Goal: Information Seeking & Learning: Learn about a topic

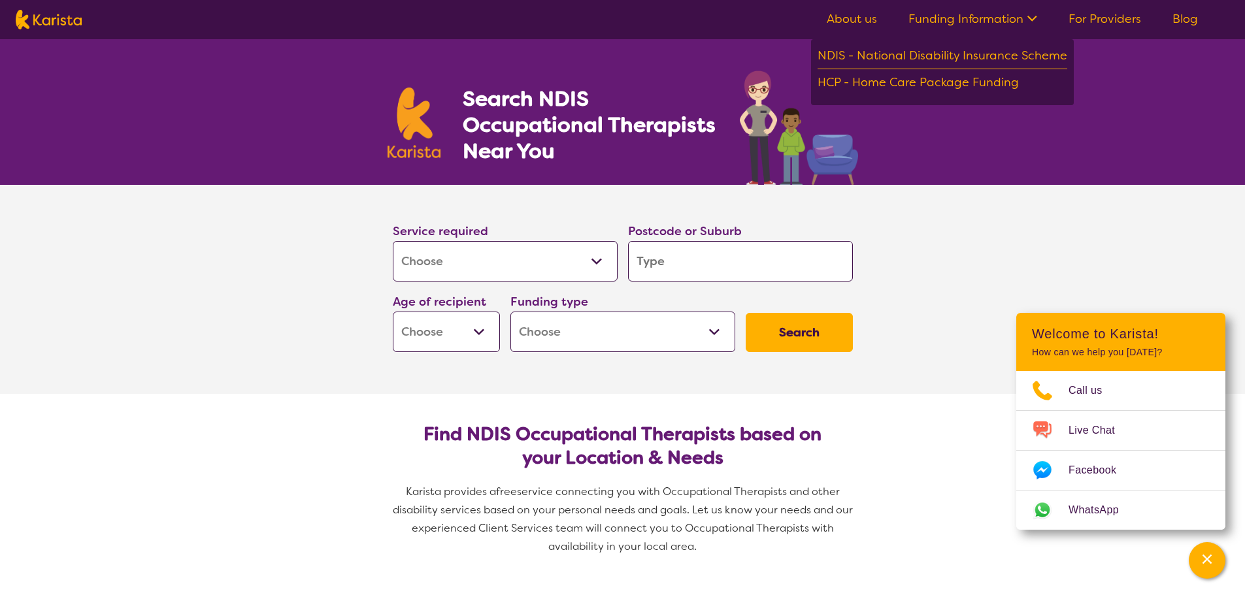
select select "[MEDICAL_DATA]"
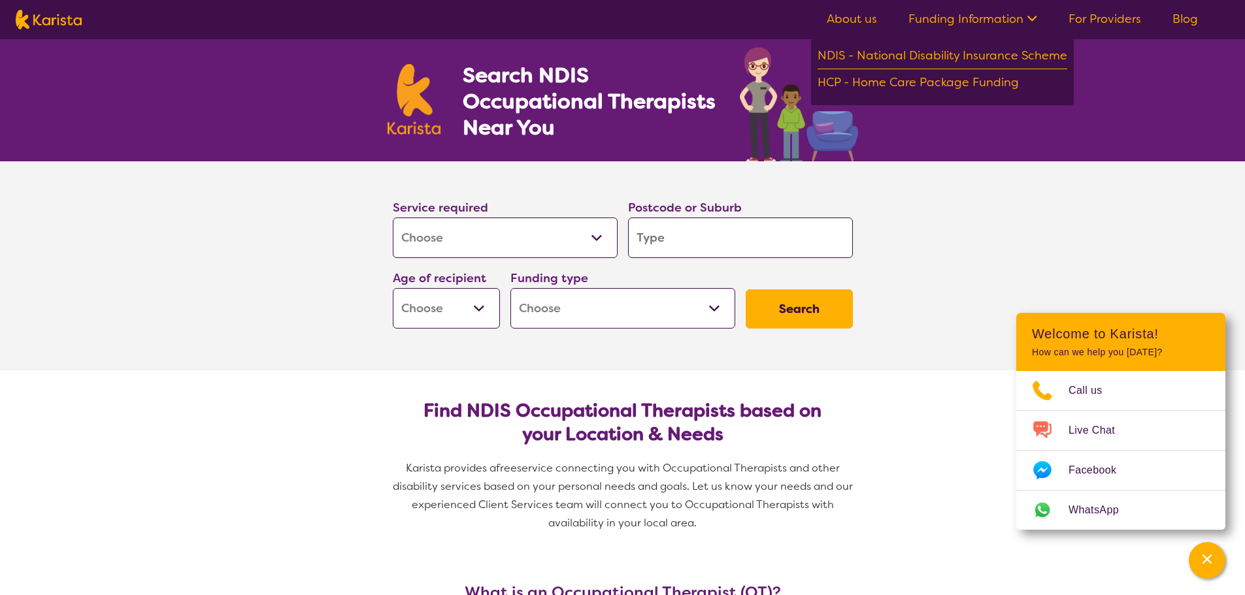
scroll to position [65, 0]
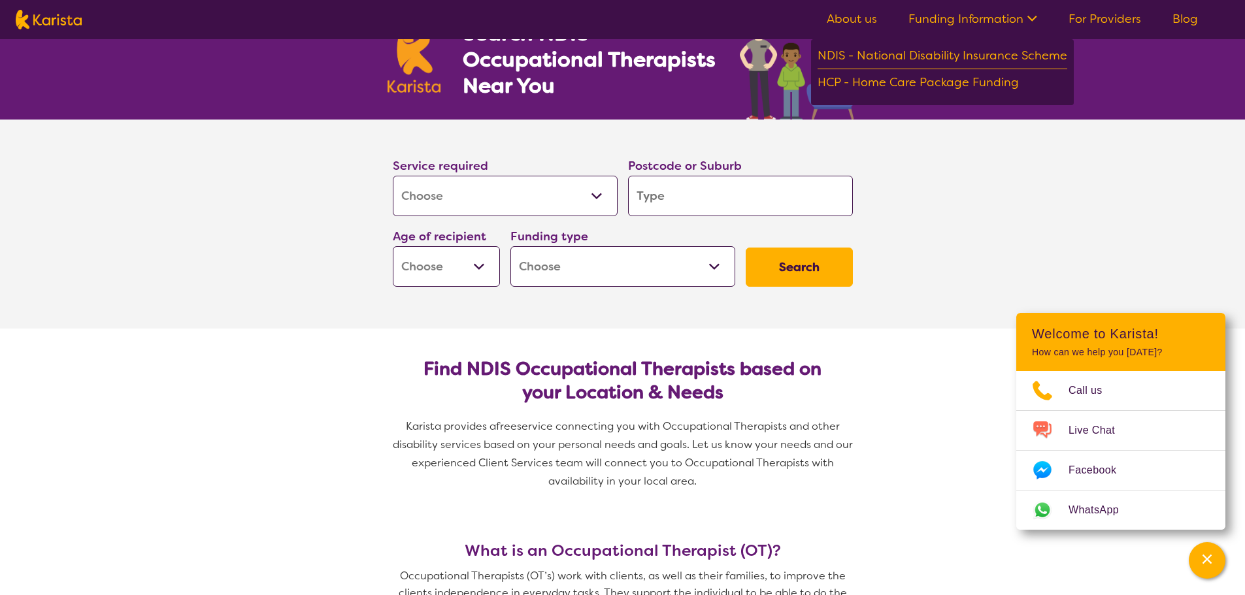
click at [674, 458] on span "service connecting you with Occupational Therapists and other disability servic…" at bounding box center [624, 453] width 463 height 69
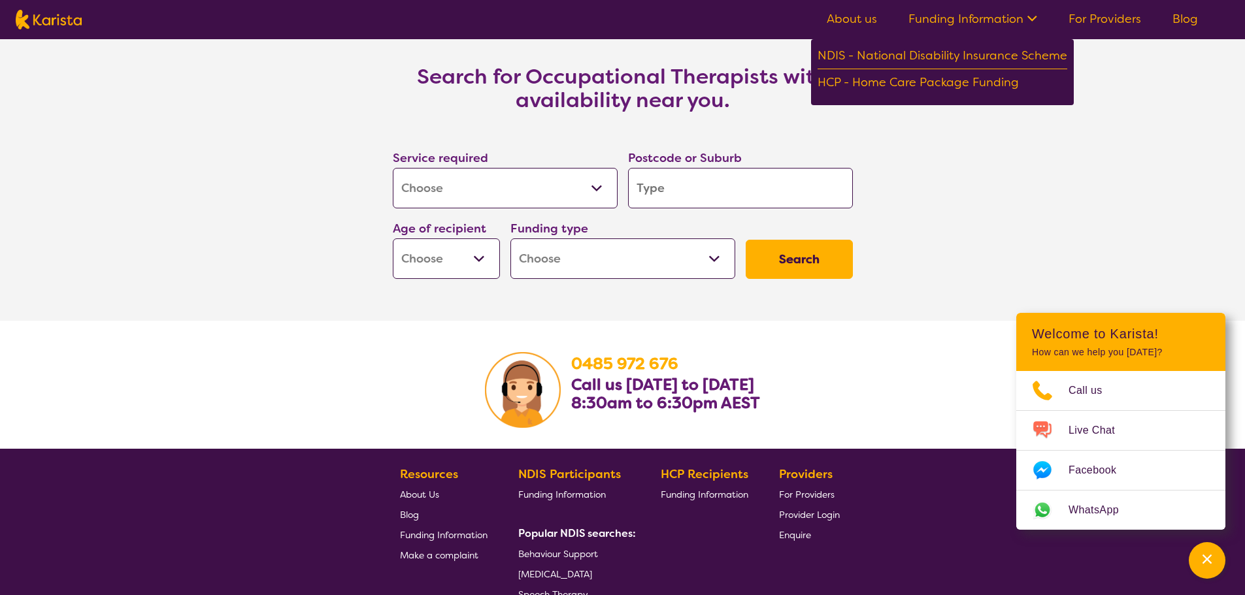
scroll to position [2065, 0]
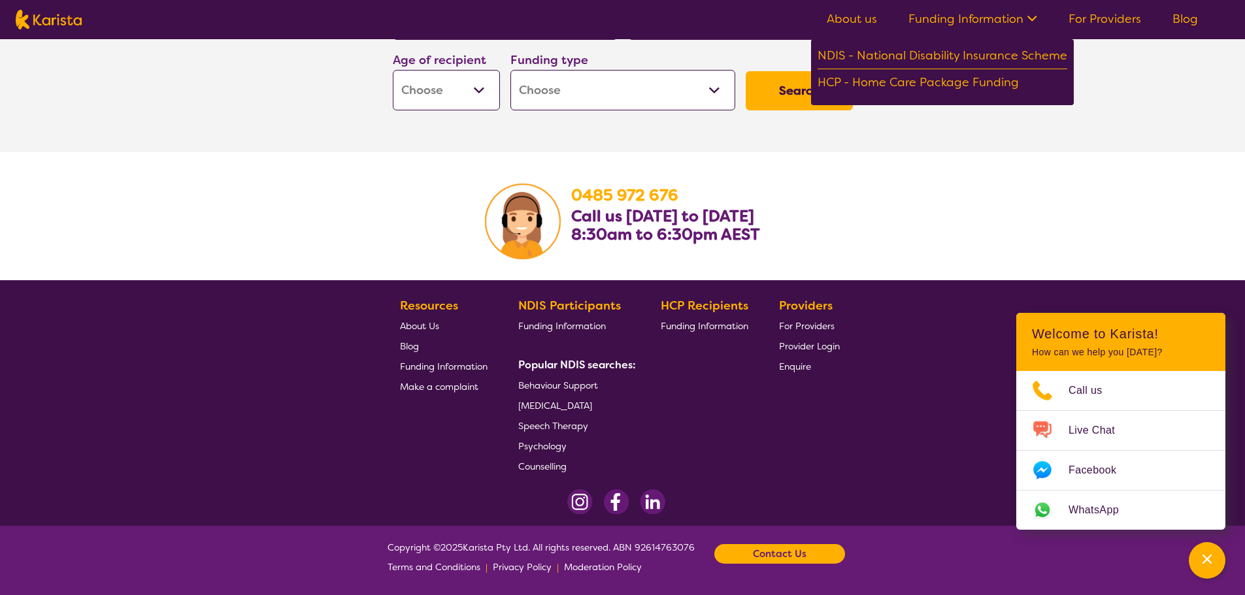
drag, startPoint x: 1096, startPoint y: 108, endPoint x: 1096, endPoint y: 100, distance: 7.8
click at [1096, 106] on section "Search for Occupational Therapists with availability near you. Service required…" at bounding box center [622, 8] width 1245 height 287
click at [1021, 14] on link "Funding Information" at bounding box center [972, 19] width 129 height 16
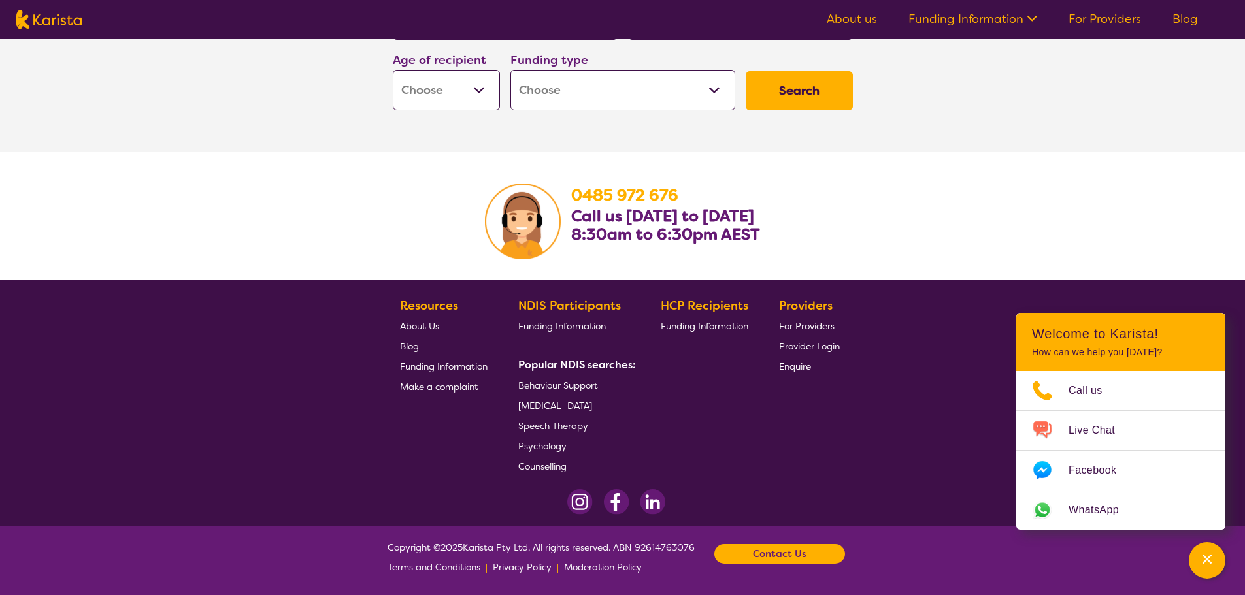
click at [424, 324] on span "About Us" at bounding box center [419, 326] width 39 height 12
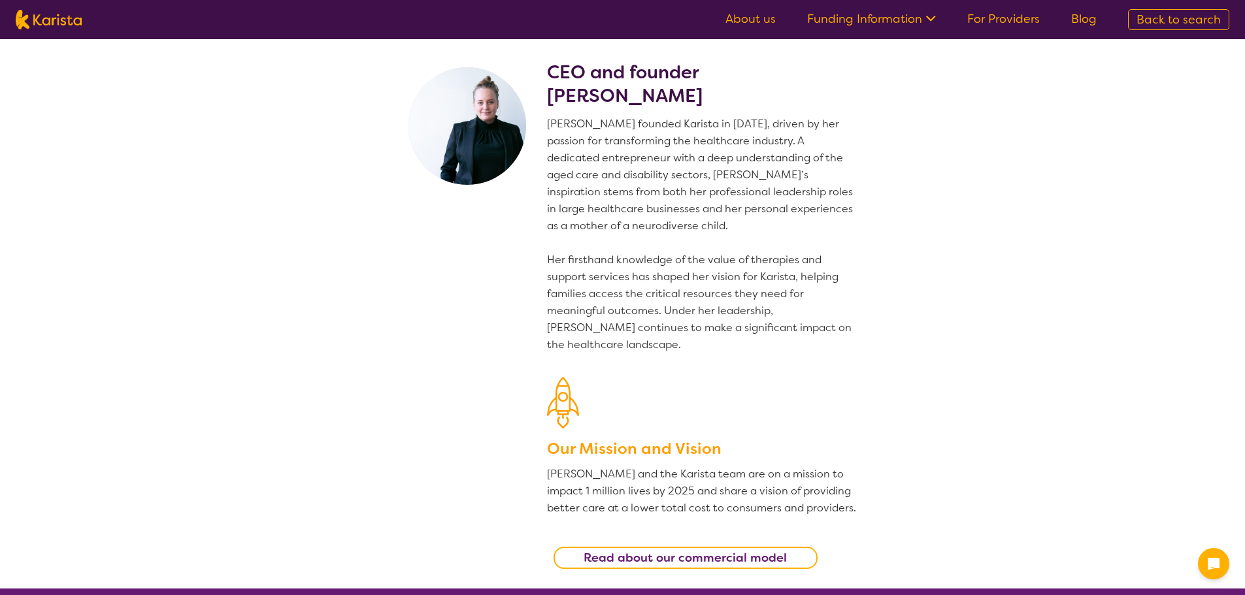
drag, startPoint x: 786, startPoint y: 197, endPoint x: 778, endPoint y: 222, distance: 25.4
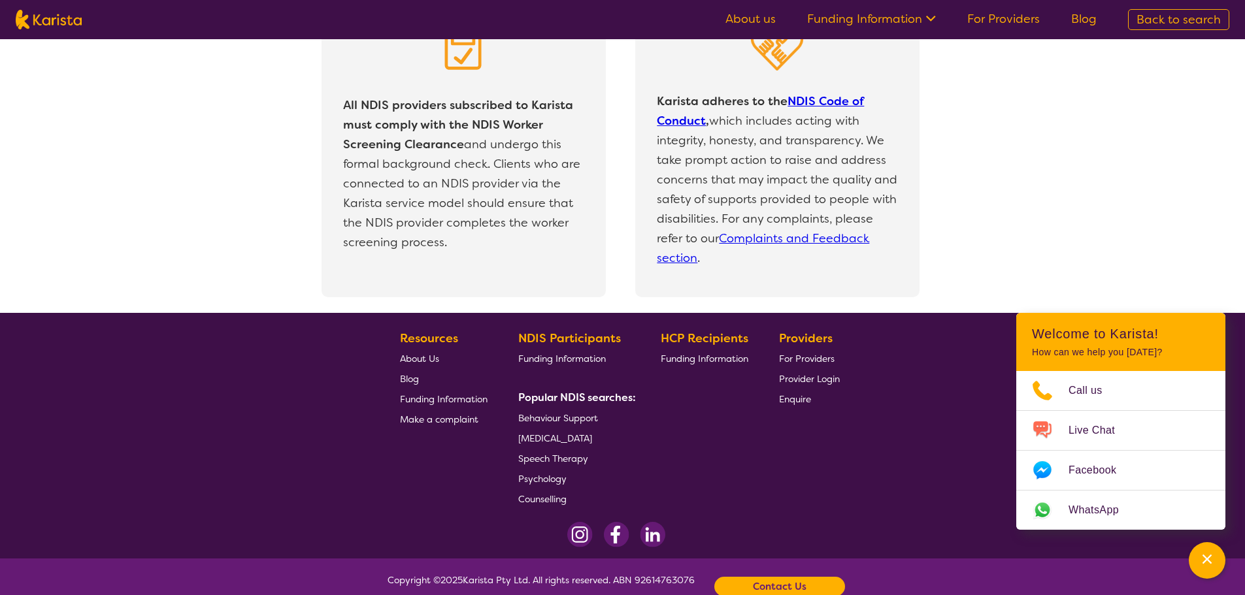
scroll to position [2790, 0]
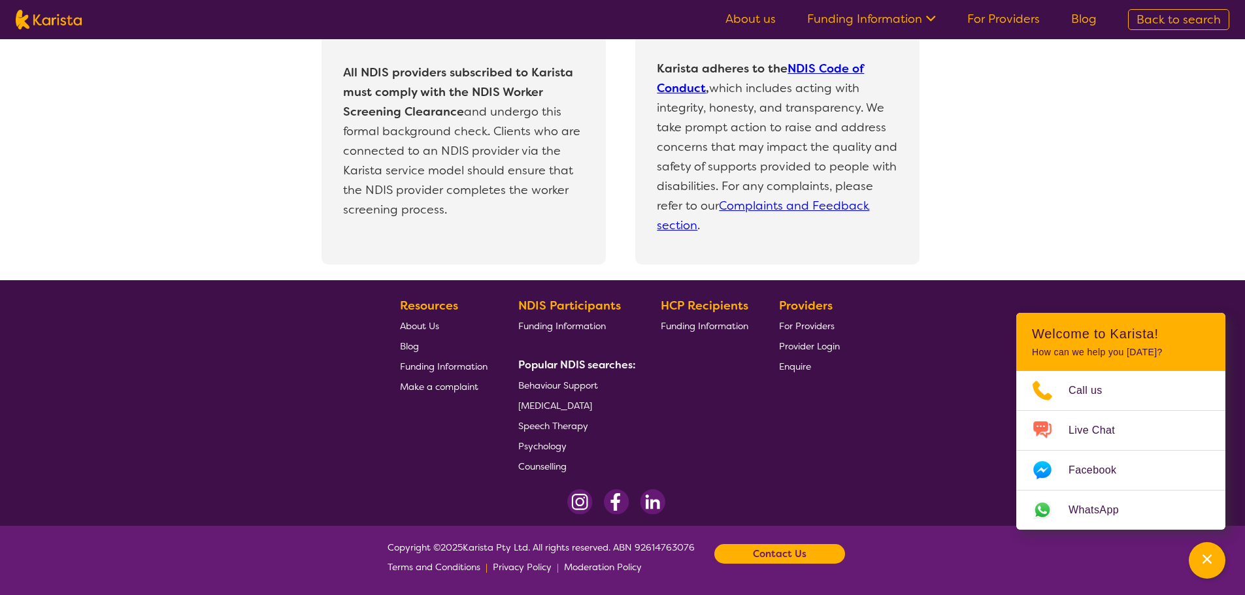
click at [876, 19] on link "Funding Information" at bounding box center [871, 19] width 129 height 16
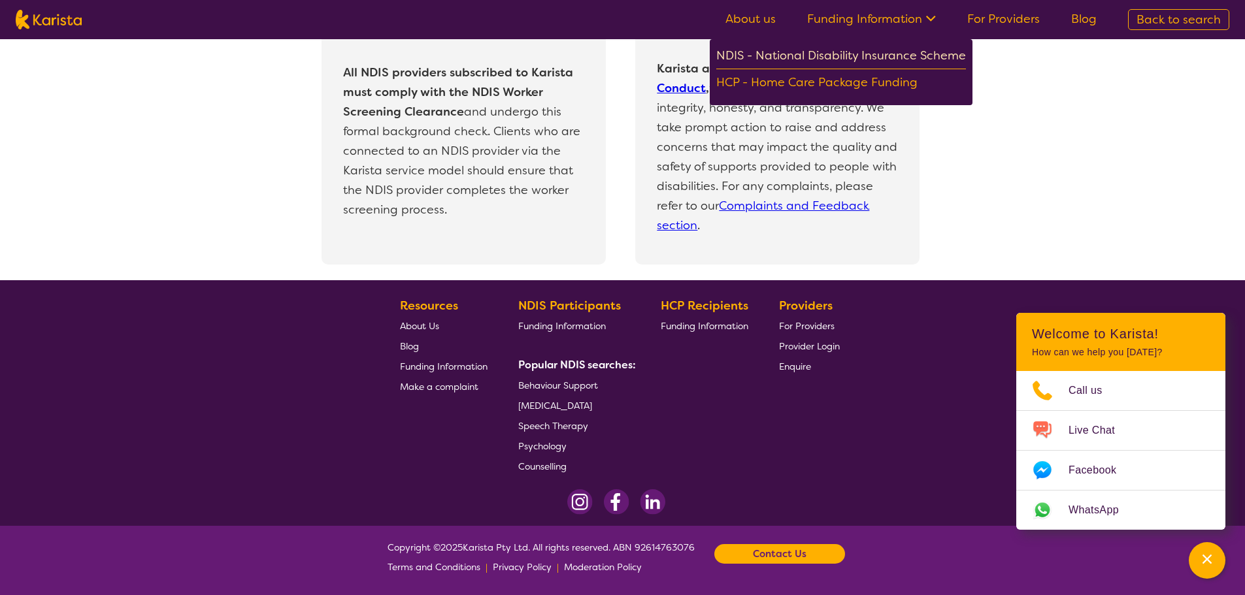
click at [844, 56] on div "NDIS - National Disability Insurance Scheme" at bounding box center [841, 58] width 250 height 24
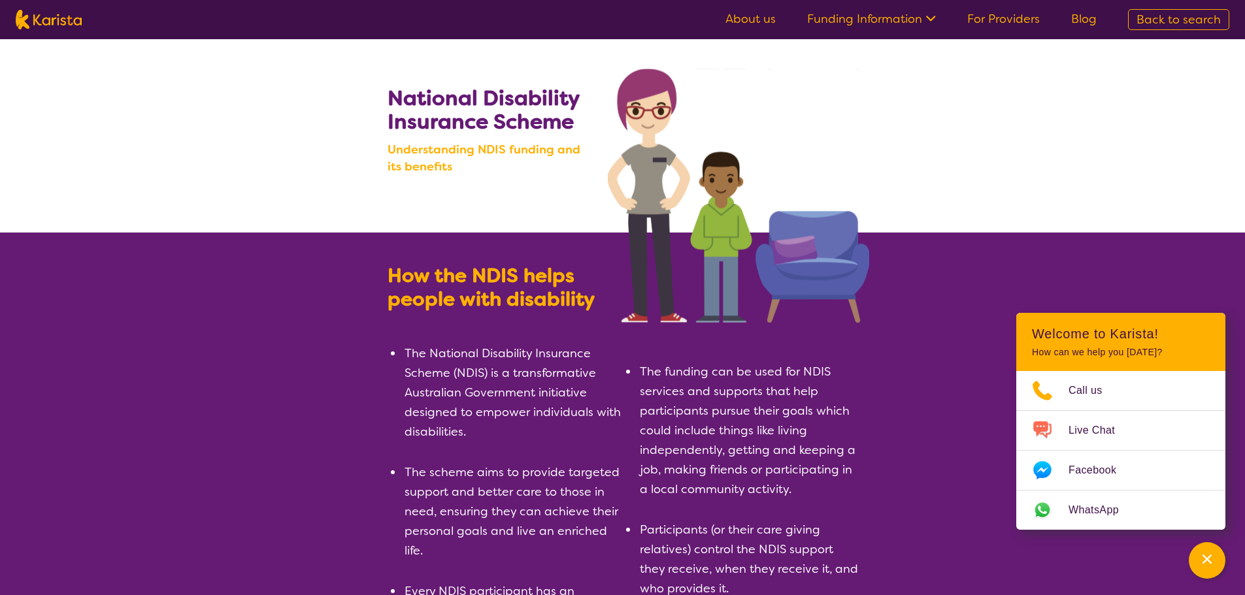
click at [936, 19] on icon at bounding box center [929, 17] width 14 height 14
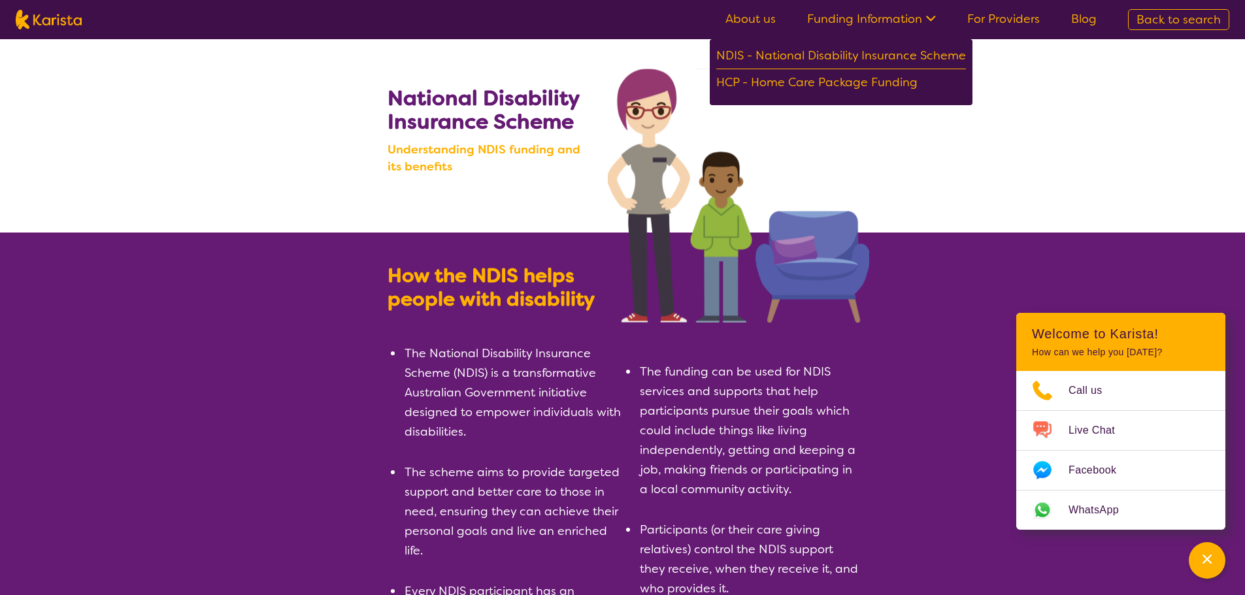
click at [663, 444] on li "The funding can be used for NDIS services and supports that help participants p…" at bounding box center [748, 430] width 220 height 137
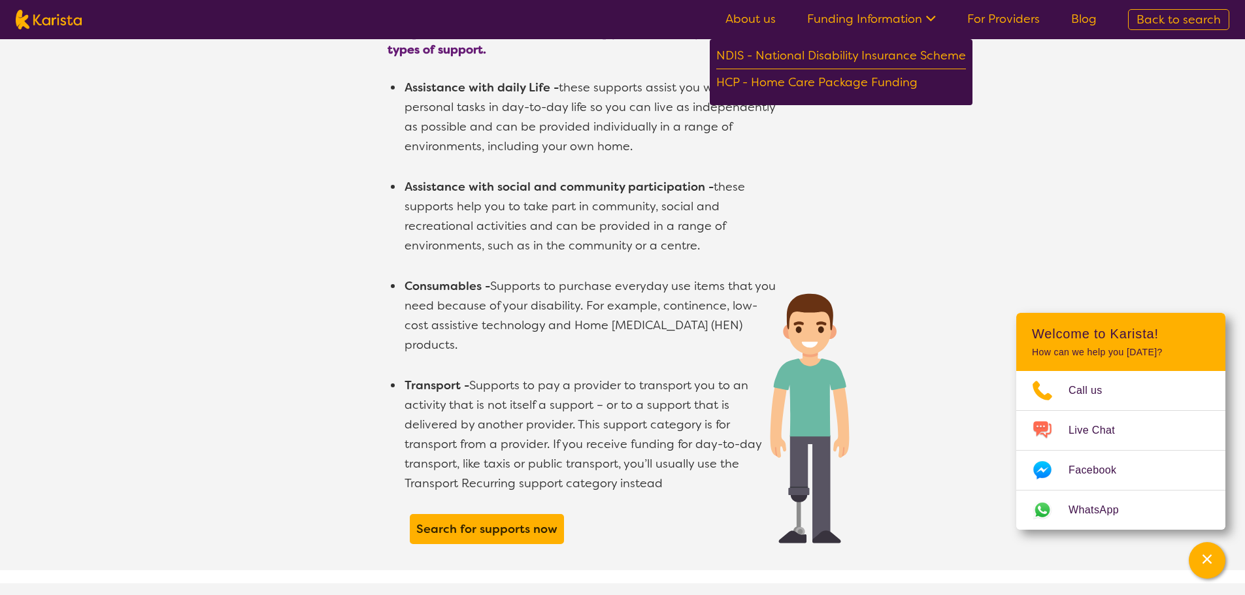
scroll to position [915, 0]
click at [840, 314] on img at bounding box center [809, 423] width 98 height 280
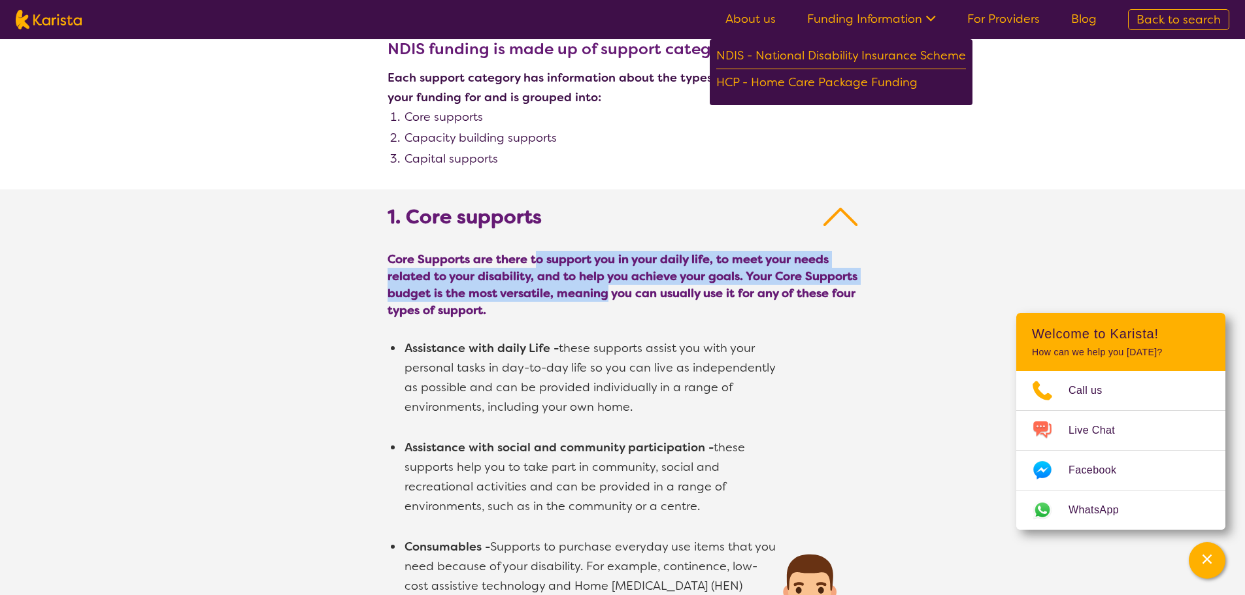
drag, startPoint x: 531, startPoint y: 262, endPoint x: 605, endPoint y: 295, distance: 81.0
click at [605, 295] on span "Core Supports are there to support you in your daily life, to meet your needs r…" at bounding box center [622, 285] width 470 height 68
drag, startPoint x: 677, startPoint y: 266, endPoint x: 776, endPoint y: 286, distance: 100.6
click at [776, 286] on span "Core Supports are there to support you in your daily life, to meet your needs r…" at bounding box center [622, 285] width 470 height 68
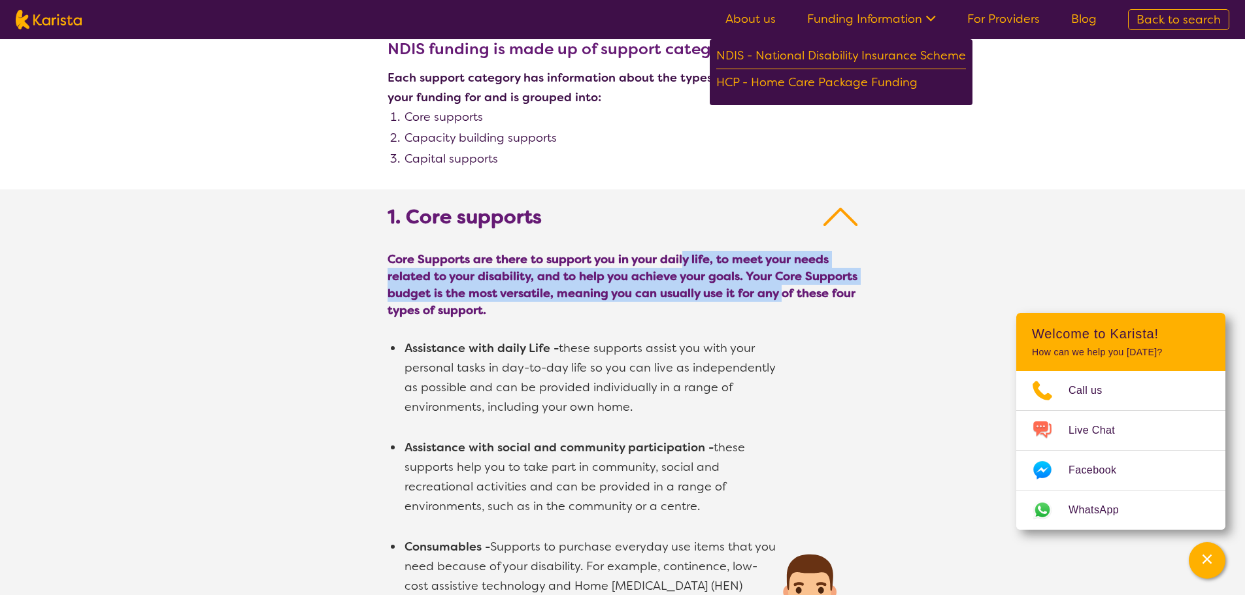
click at [776, 286] on span "Core Supports are there to support you in your daily life, to meet your needs r…" at bounding box center [622, 285] width 470 height 68
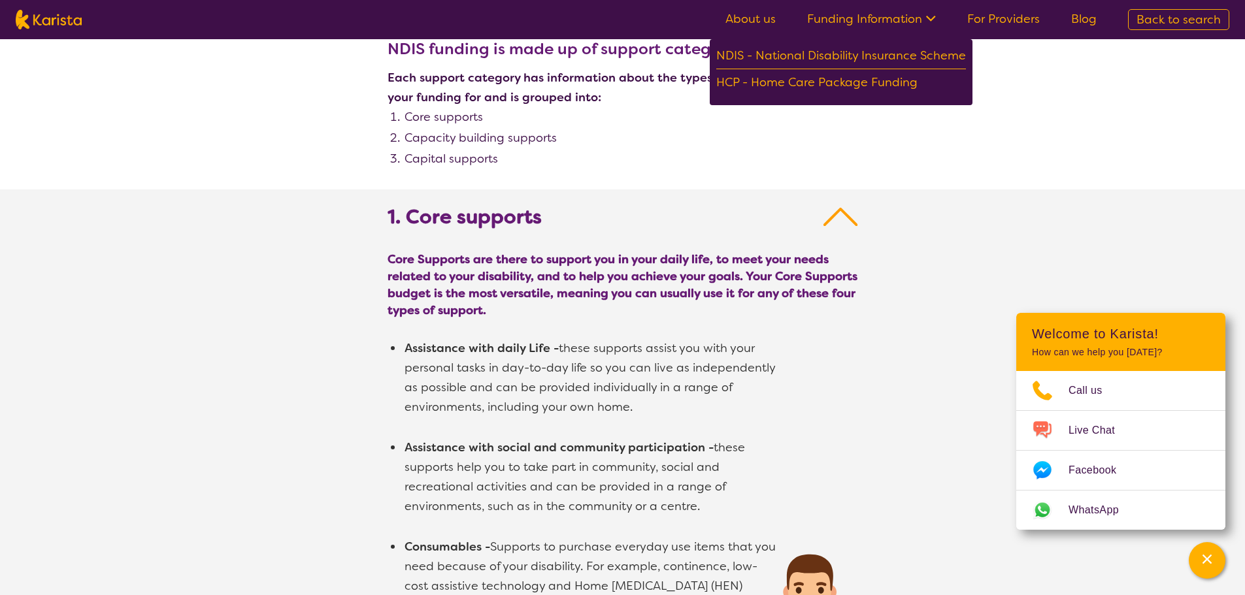
click at [734, 286] on span "Core Supports are there to support you in your daily life, to meet your needs r…" at bounding box center [622, 285] width 470 height 68
drag, startPoint x: 734, startPoint y: 286, endPoint x: 708, endPoint y: 288, distance: 26.3
click at [713, 288] on span "Core Supports are there to support you in your daily life, to meet your needs r…" at bounding box center [622, 285] width 470 height 68
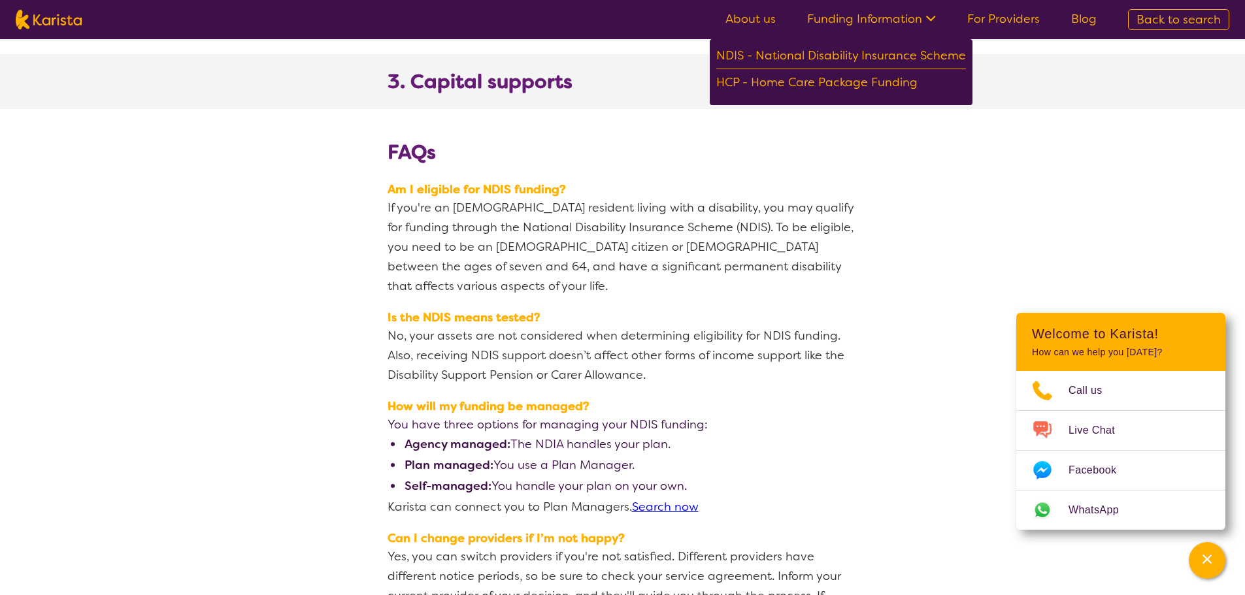
scroll to position [1307, 0]
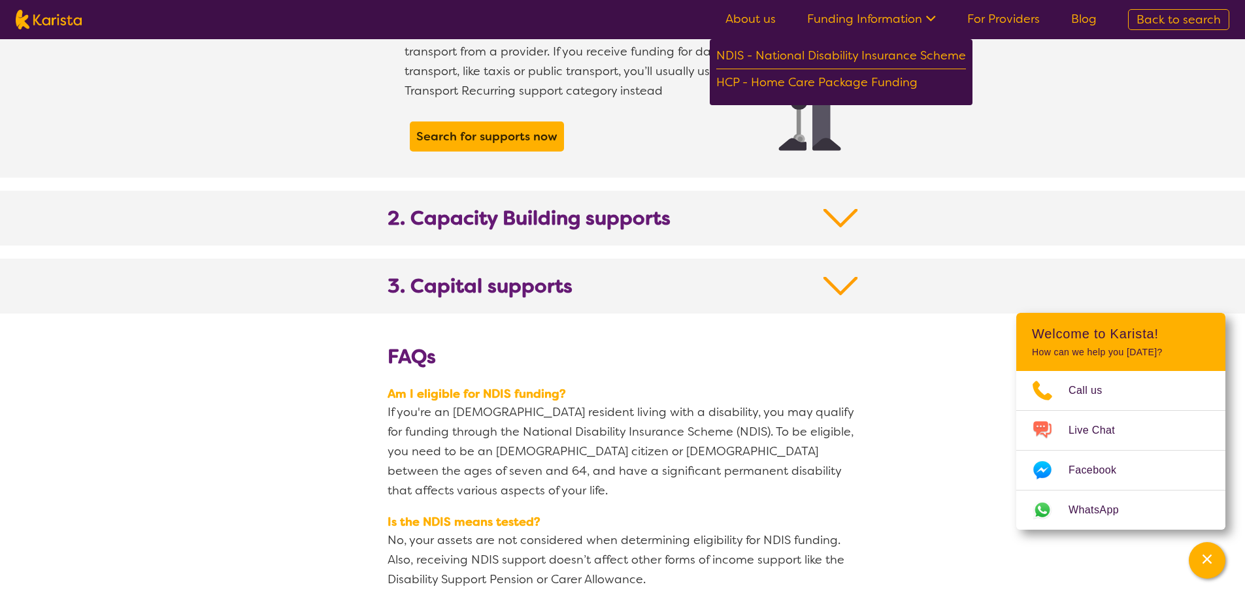
click at [574, 222] on h2 "2. Capacity Building supports" at bounding box center [622, 225] width 470 height 39
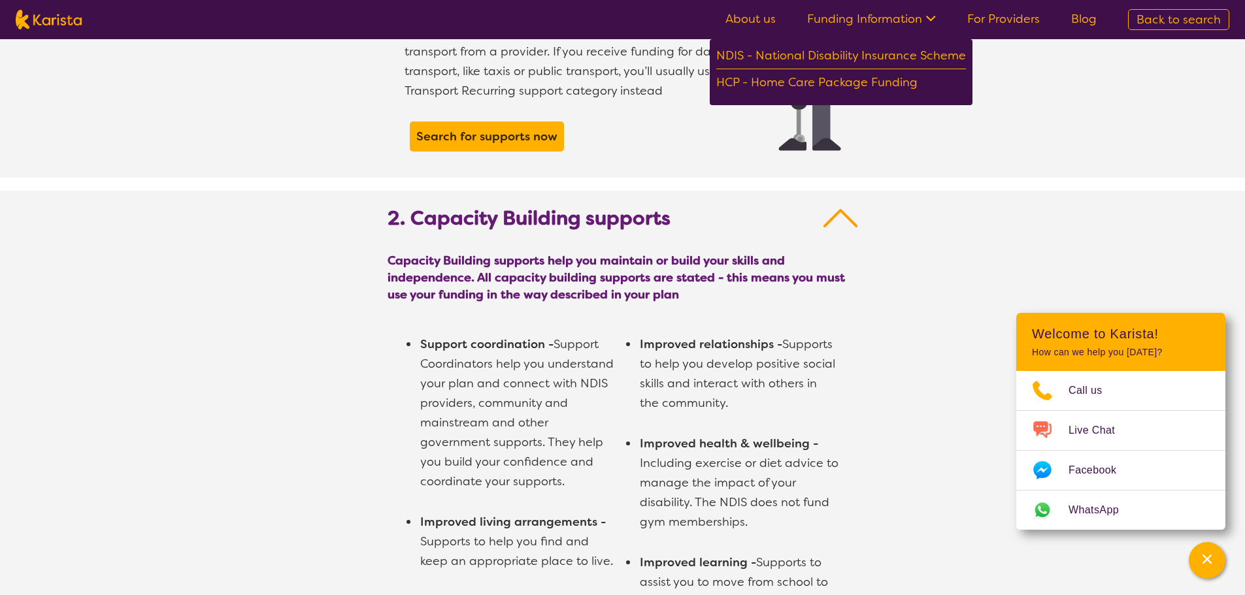
click at [824, 206] on img at bounding box center [840, 218] width 35 height 24
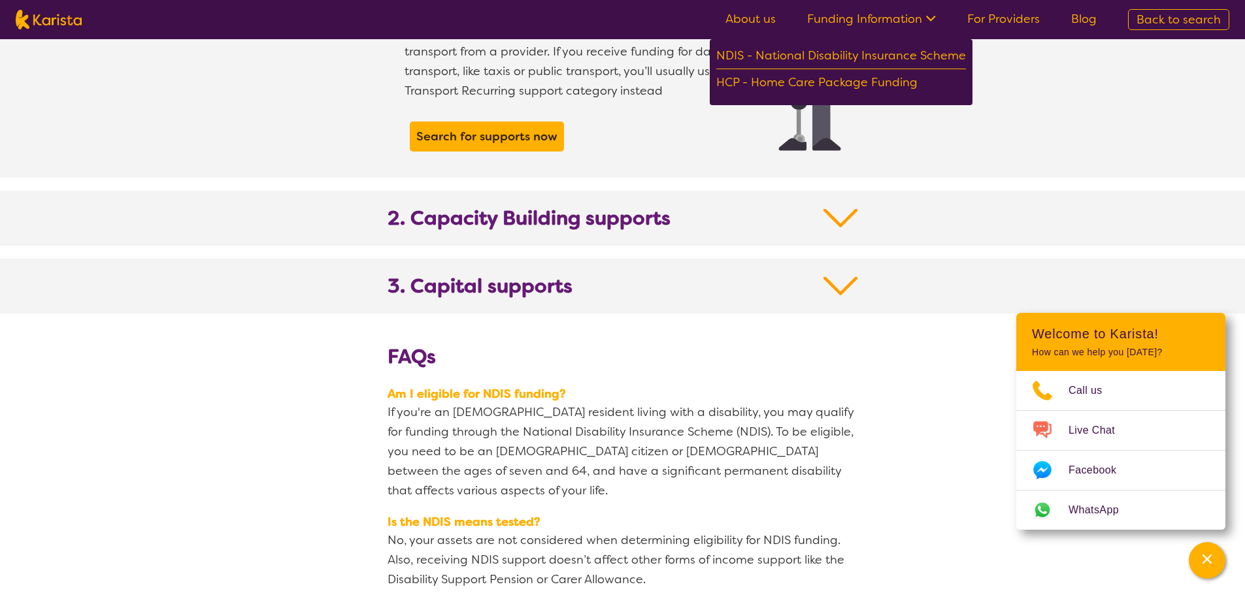
scroll to position [1241, 0]
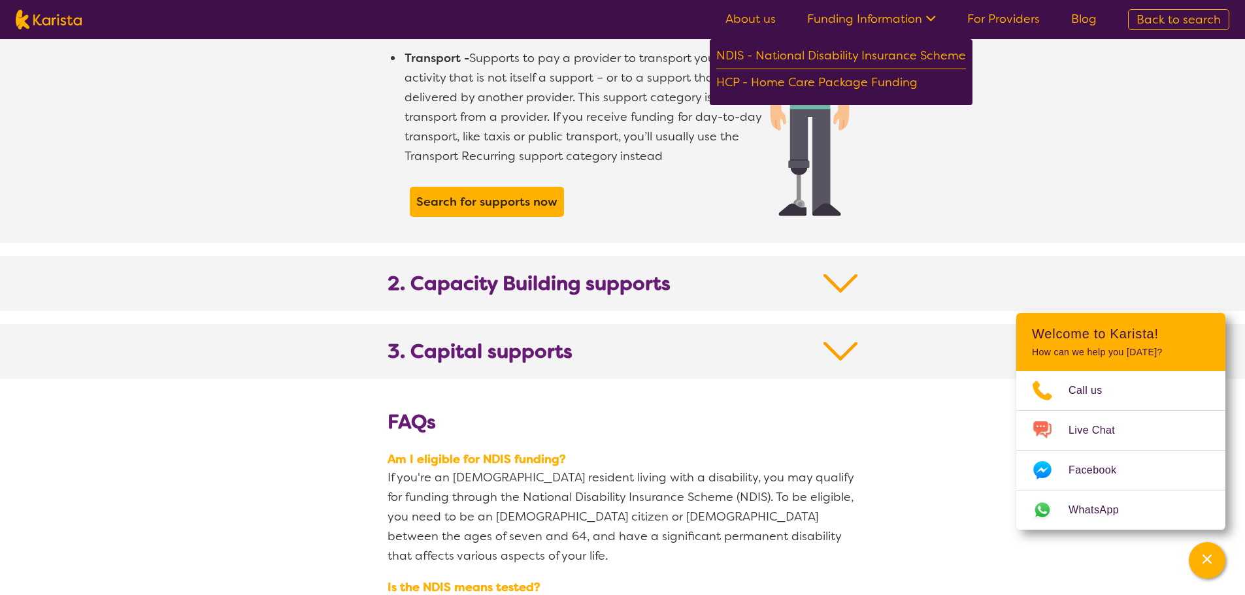
click at [815, 256] on section "2. Capacity Building supports" at bounding box center [623, 283] width 502 height 55
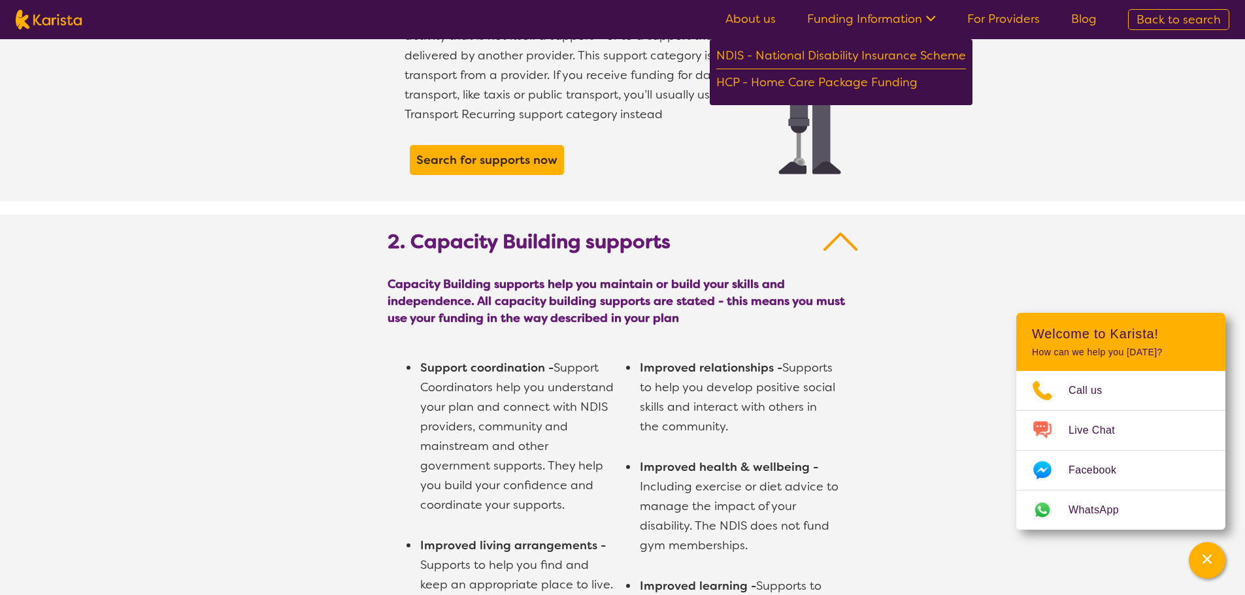
scroll to position [1307, 0]
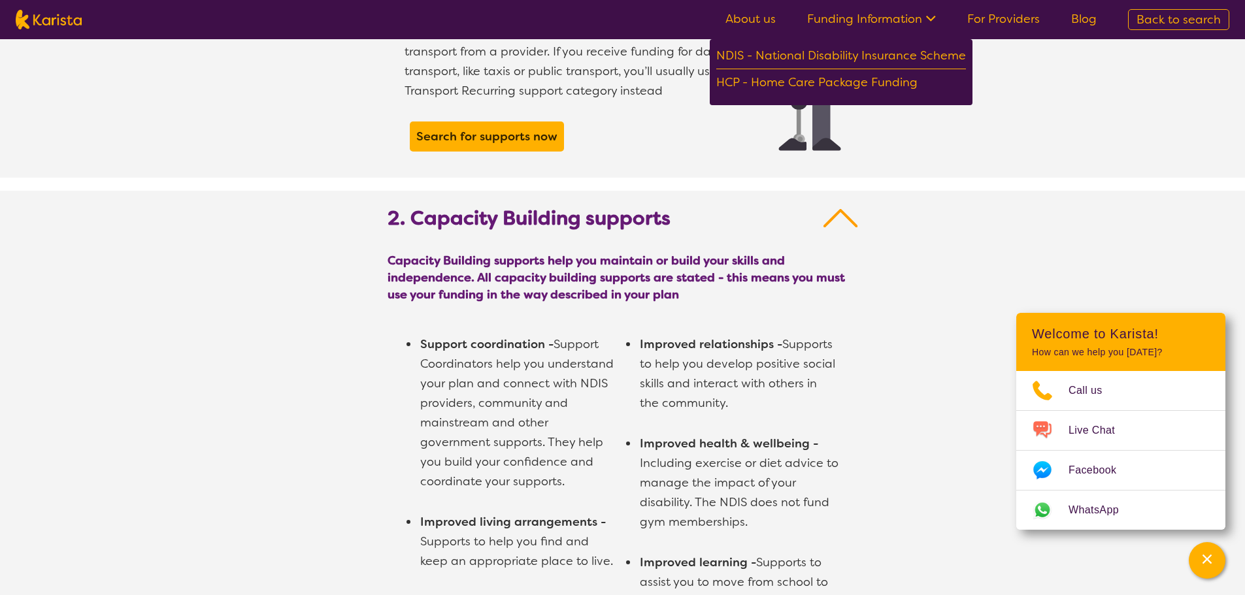
click at [842, 217] on h2 "2. Capacity Building supports" at bounding box center [622, 225] width 470 height 39
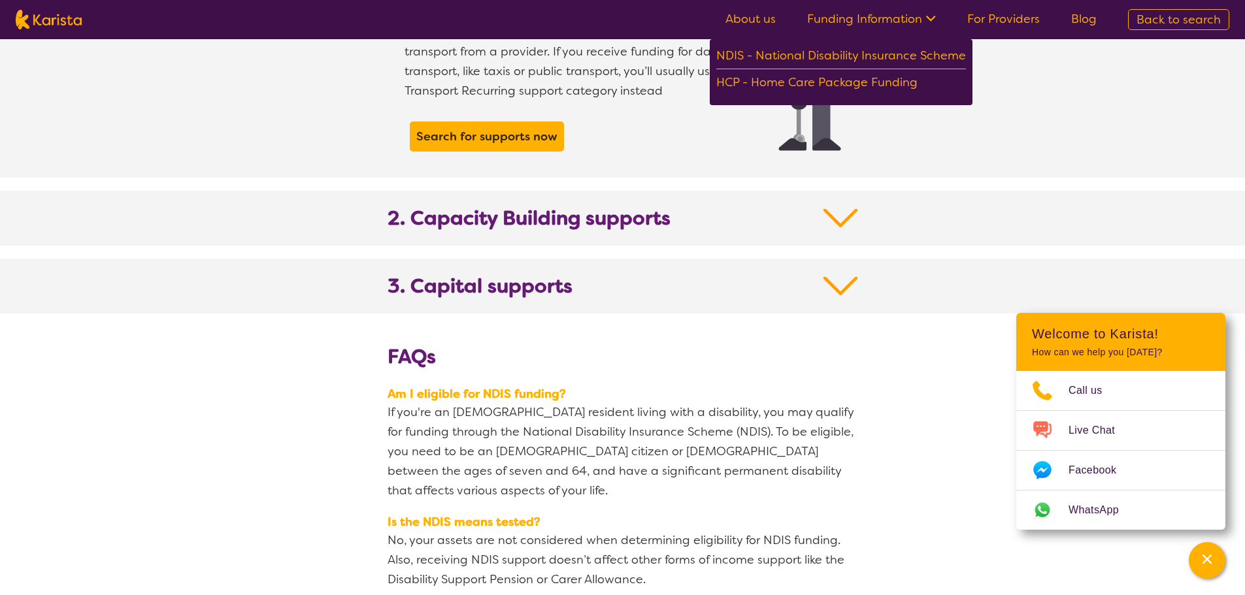
click at [834, 279] on h2 "3. Capital supports" at bounding box center [622, 293] width 470 height 39
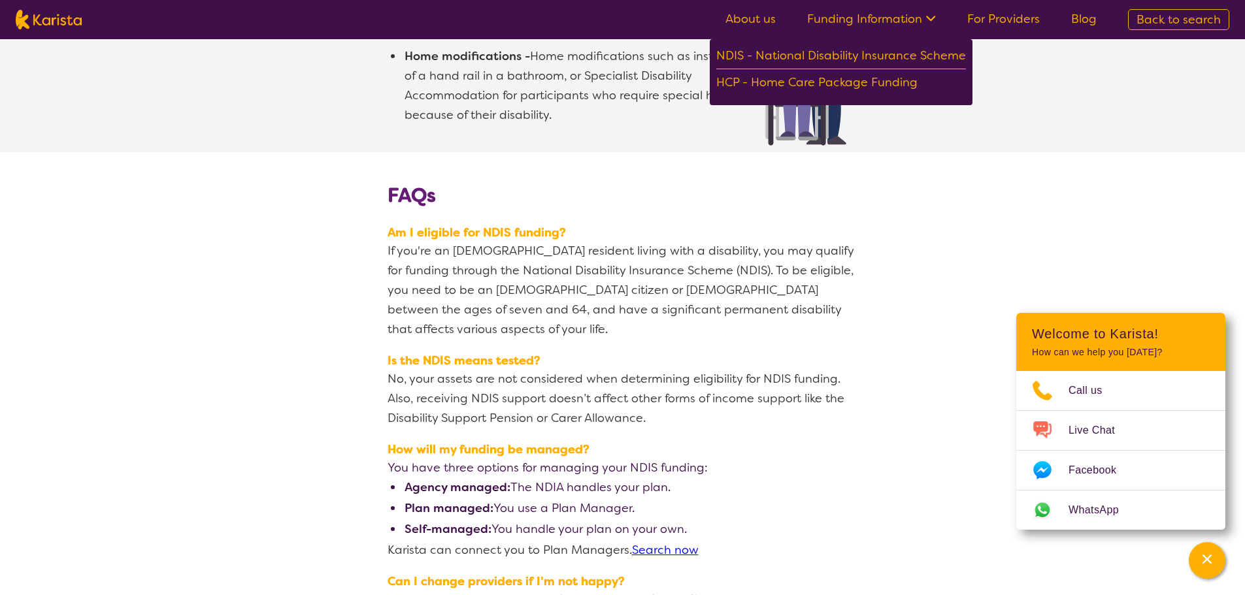
scroll to position [1830, 0]
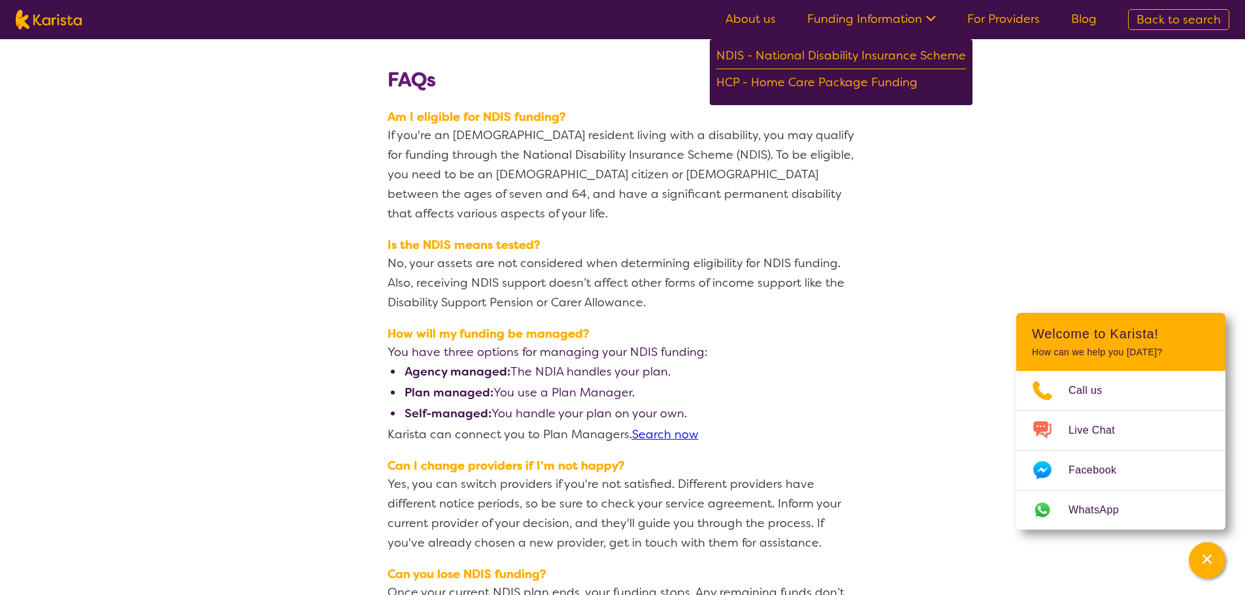
click at [995, 15] on link "For Providers" at bounding box center [1003, 19] width 73 height 16
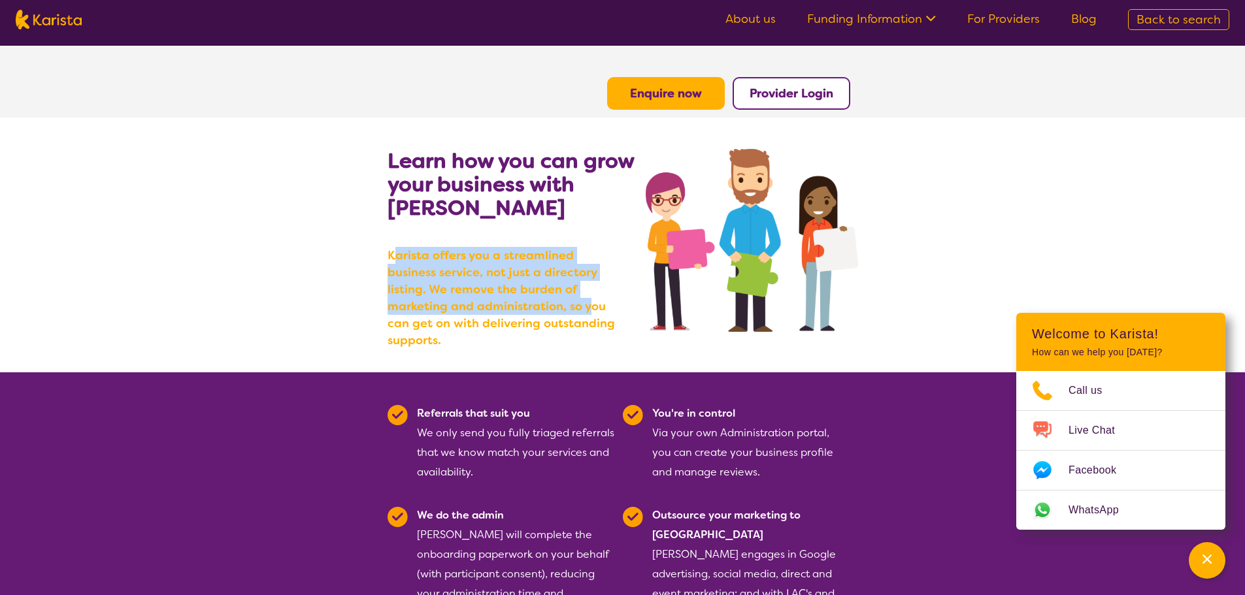
drag, startPoint x: 406, startPoint y: 264, endPoint x: 501, endPoint y: 302, distance: 101.4
click at [501, 302] on b "Karista offers you a streamlined business service, not just a directory listing…" at bounding box center [504, 298] width 235 height 102
click at [502, 303] on b "Karista offers you a streamlined business service, not just a directory listing…" at bounding box center [504, 298] width 235 height 102
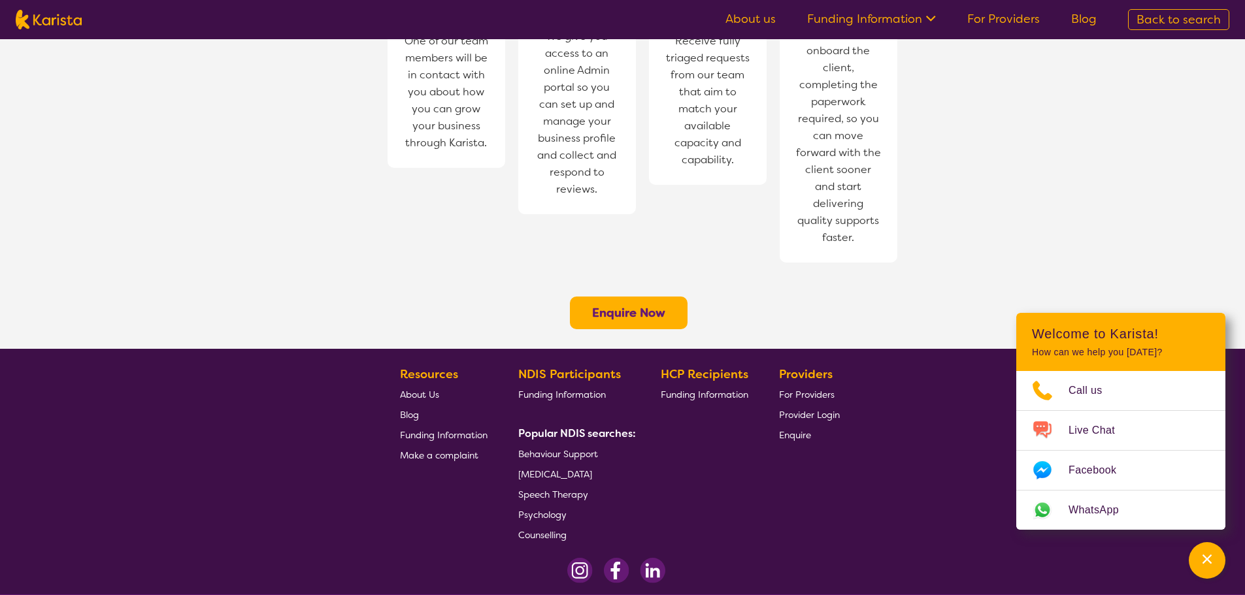
scroll to position [981, 0]
click at [1221, 561] on button "Channel Menu" at bounding box center [1207, 560] width 37 height 37
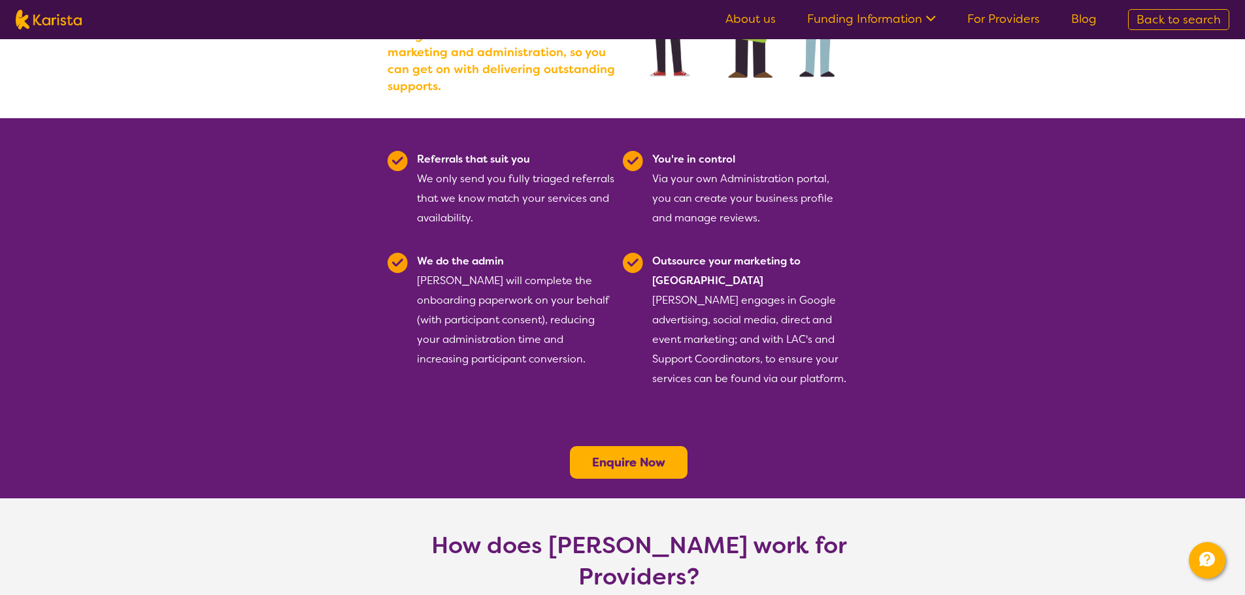
scroll to position [0, 0]
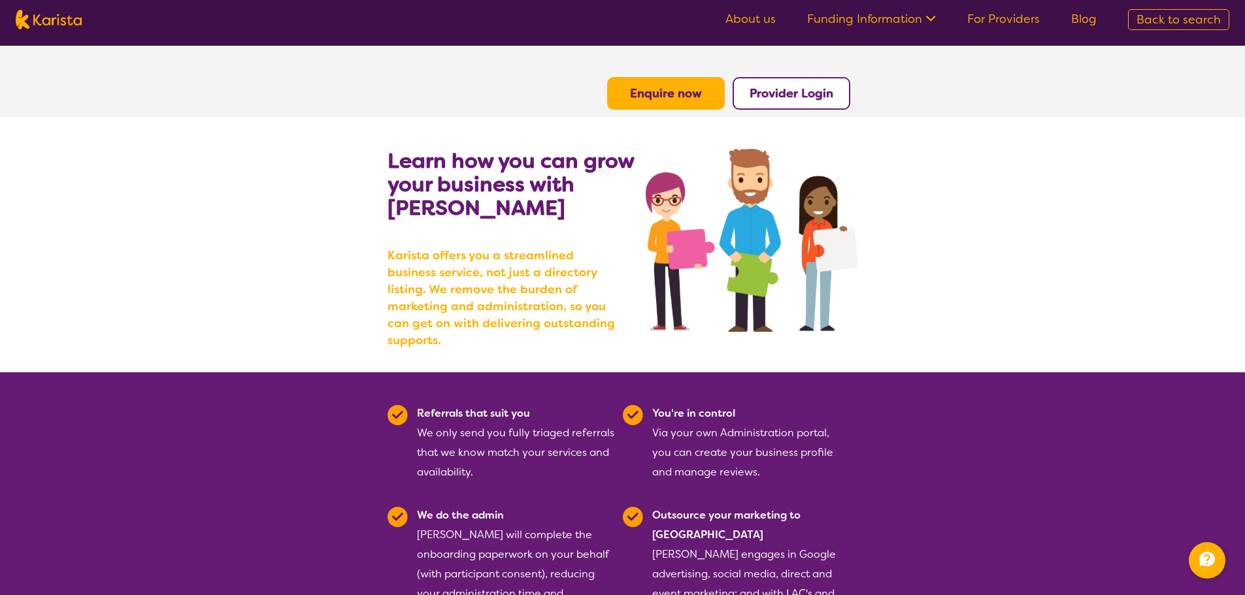
drag, startPoint x: 1020, startPoint y: 341, endPoint x: 930, endPoint y: 107, distance: 250.7
drag, startPoint x: 1024, startPoint y: 467, endPoint x: 957, endPoint y: 121, distance: 352.7
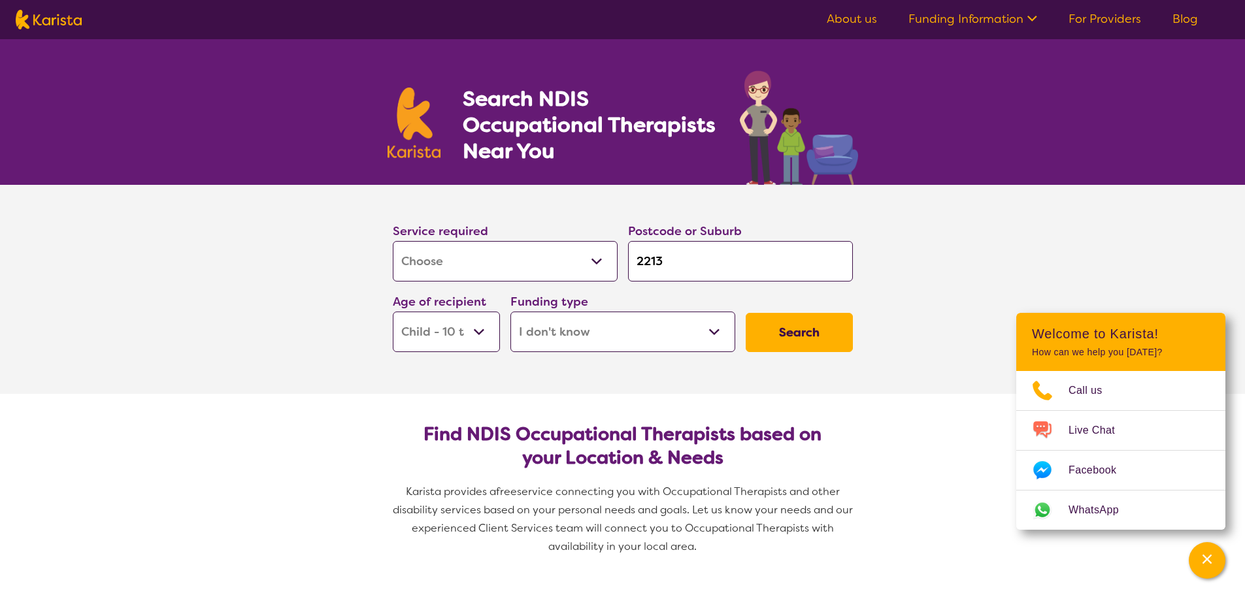
select select "[MEDICAL_DATA]"
select select "CH"
select select "i-don-t-know"
select select "[MEDICAL_DATA]"
select select "CH"
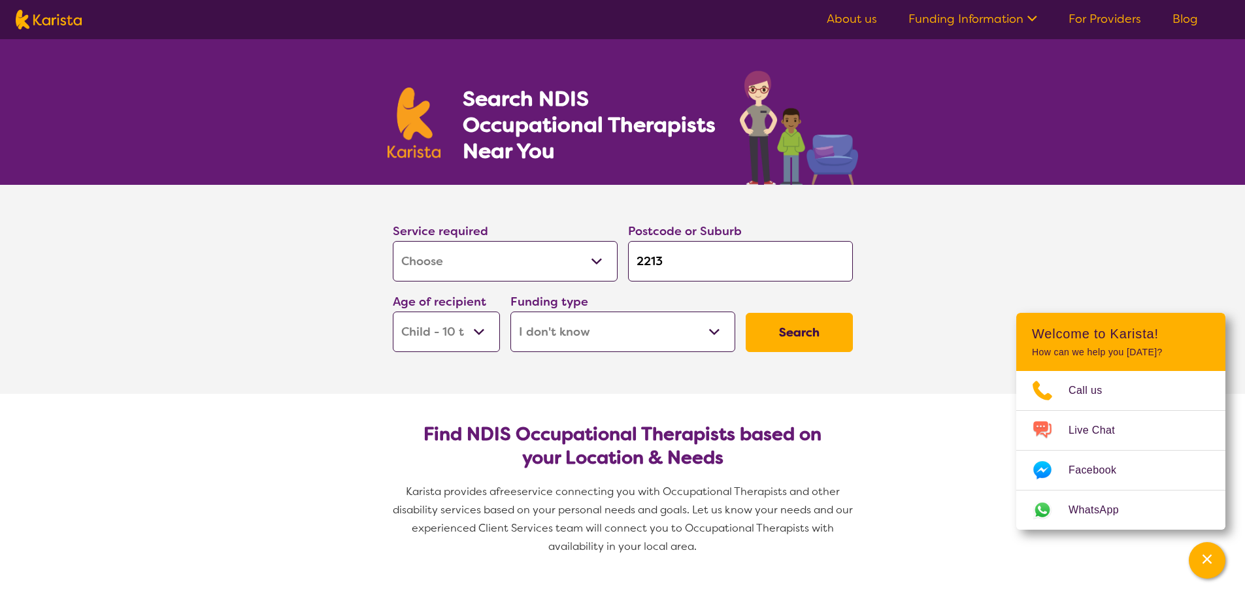
select select "i-don-t-know"
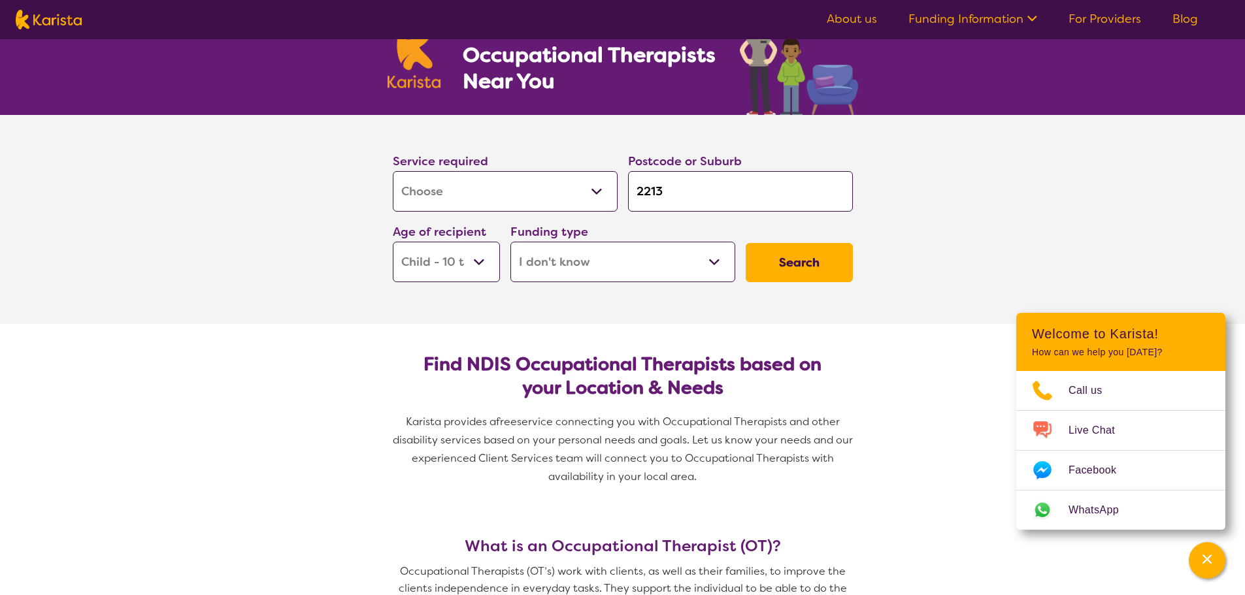
scroll to position [65, 0]
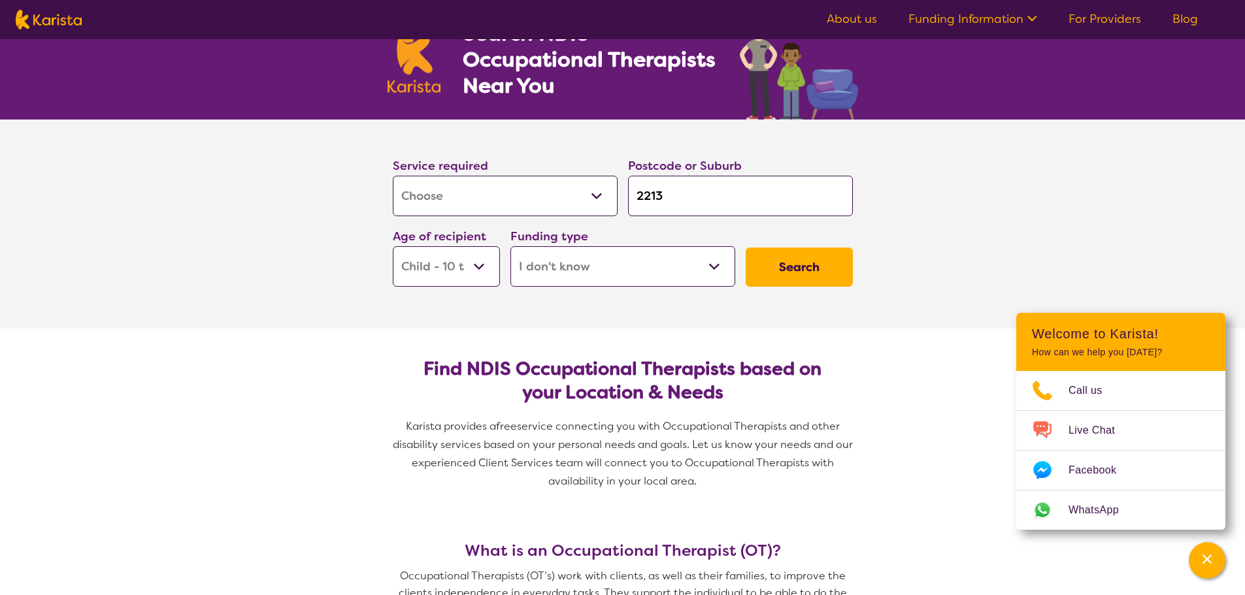
click at [691, 205] on input "2213" at bounding box center [740, 196] width 225 height 41
type input "2"
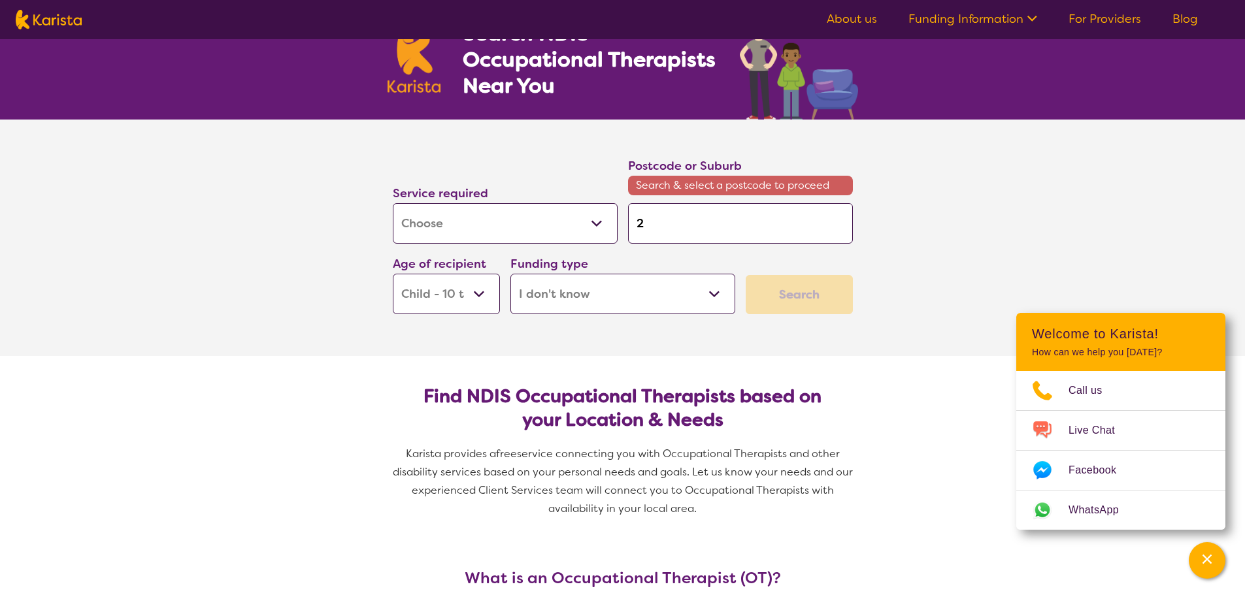
type input "20"
type input "200"
type input "2000"
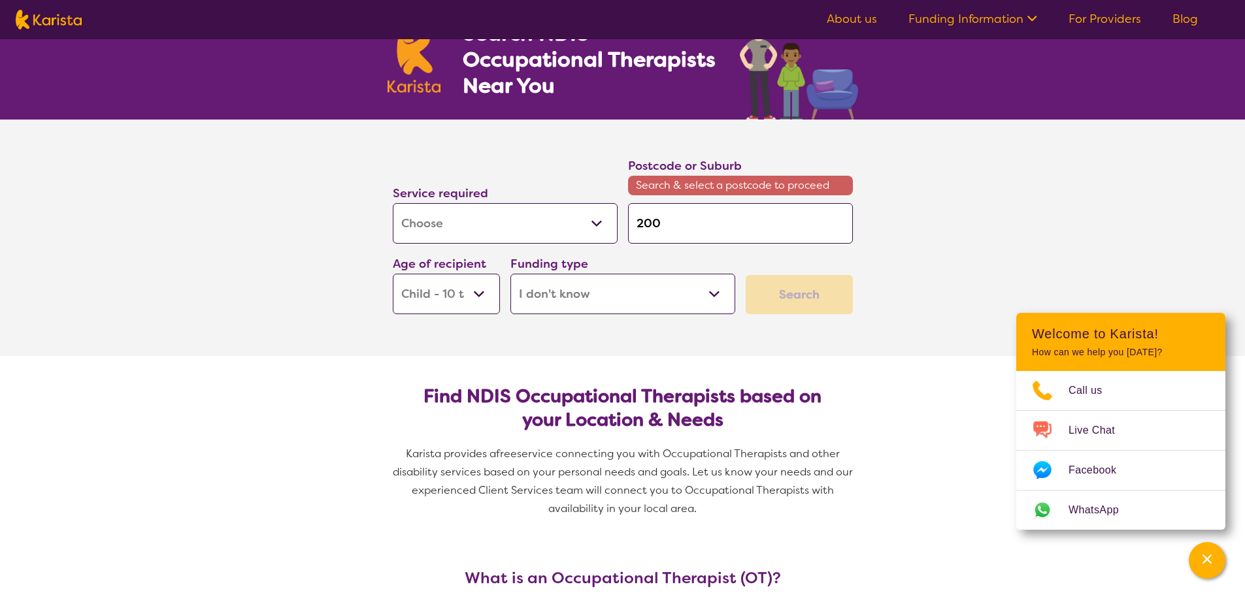
type input "2000"
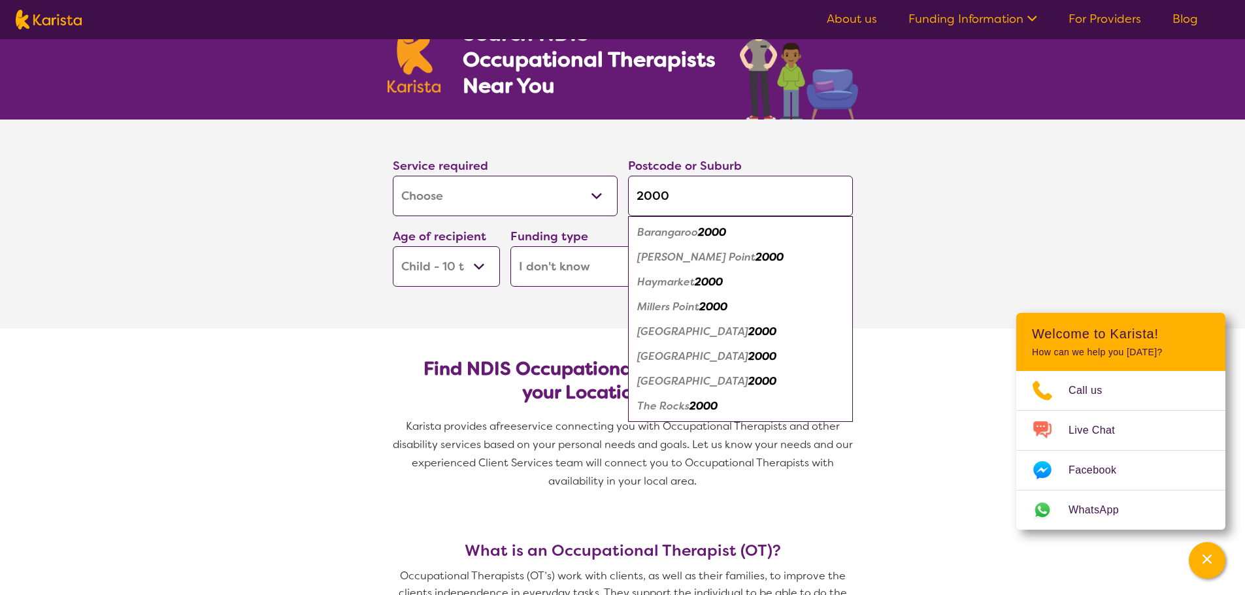
type input "2000"
click at [453, 251] on select "Early Childhood - 0 to 9 Child - 10 to 11 Adolescent - 12 to 17 Adult - 18 to 6…" at bounding box center [446, 266] width 107 height 41
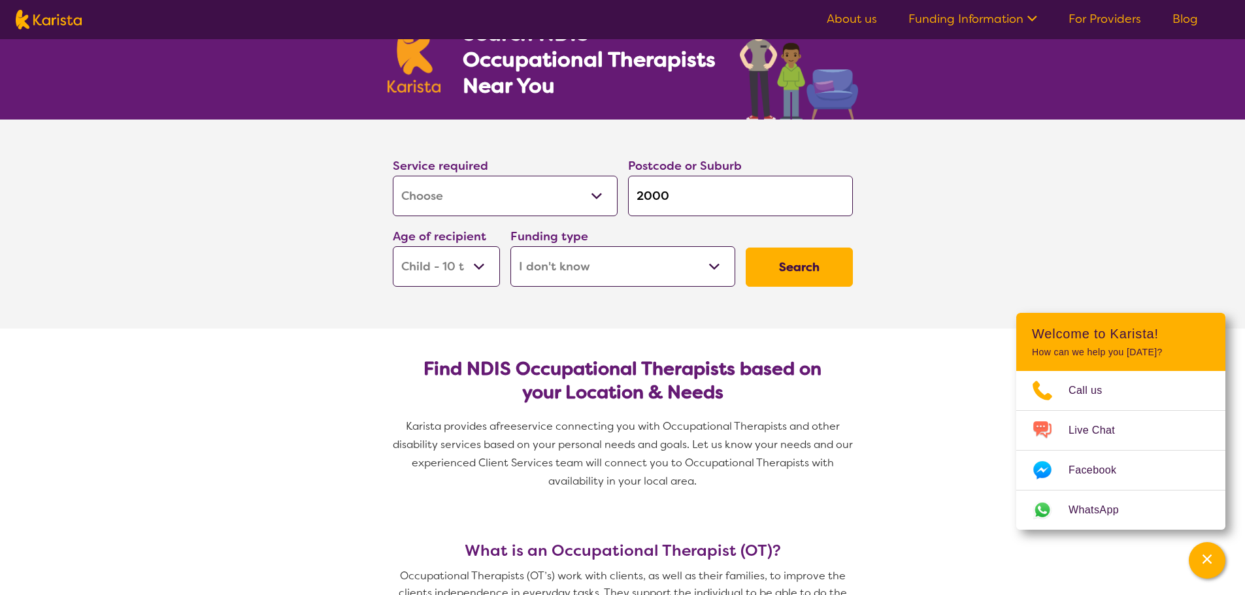
select select "AG"
click at [393, 246] on select "Early Childhood - 0 to 9 Child - 10 to 11 Adolescent - 12 to 17 Adult - 18 to 6…" at bounding box center [446, 266] width 107 height 41
select select "AG"
click at [806, 279] on button "Search" at bounding box center [799, 267] width 107 height 39
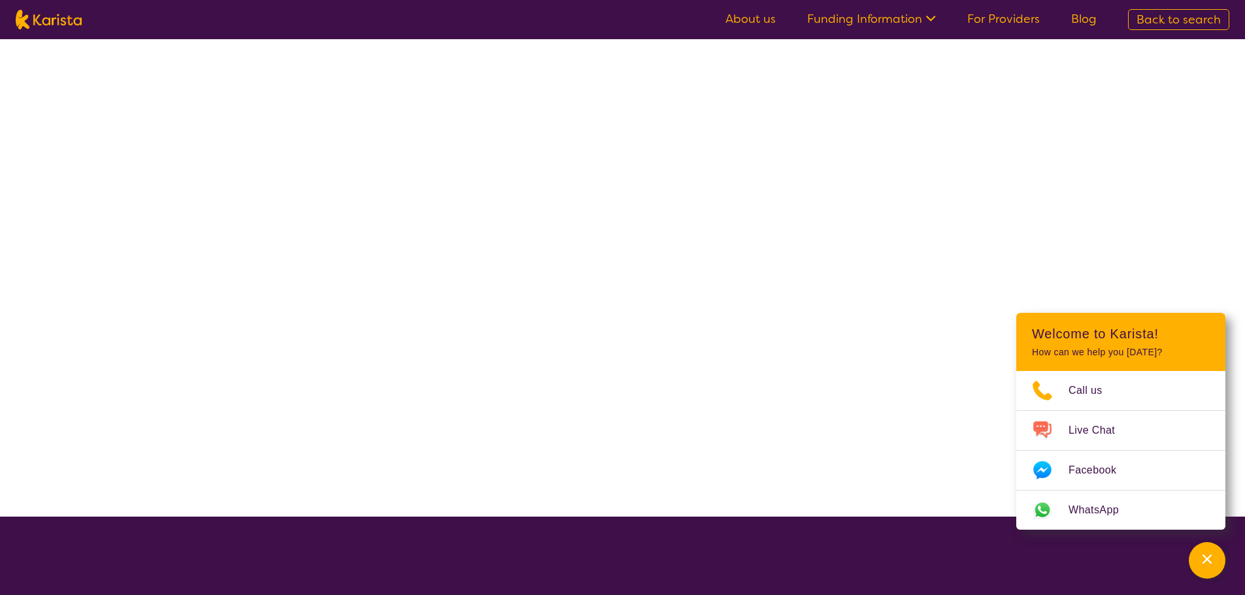
select select "[MEDICAL_DATA]"
select select "AG"
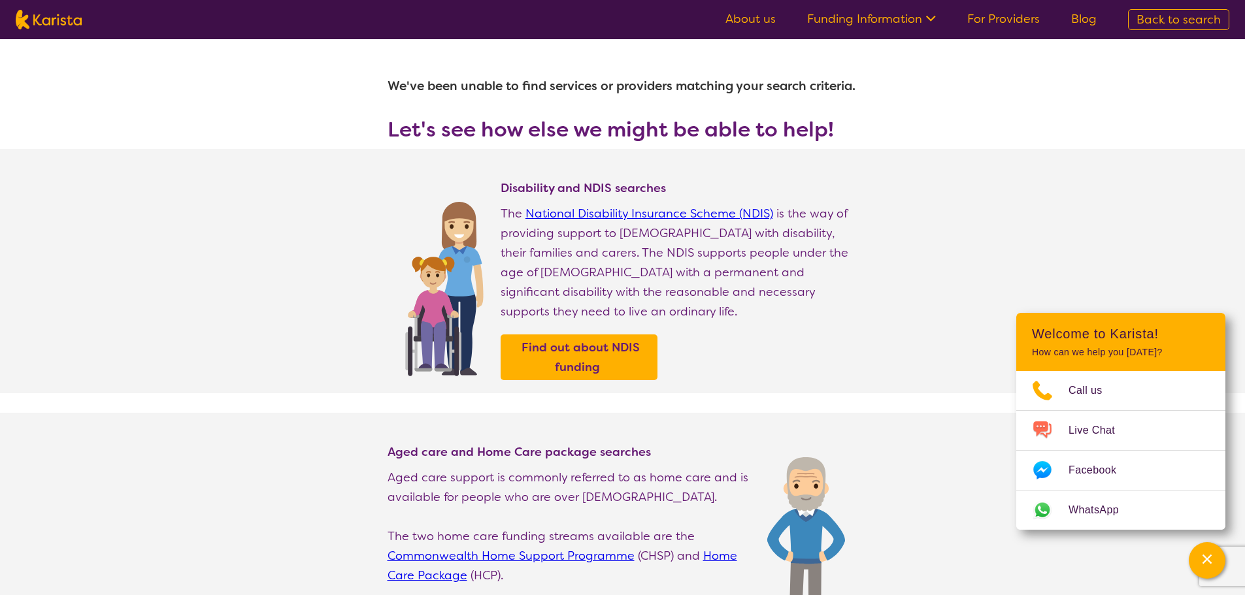
drag, startPoint x: 377, startPoint y: 440, endPoint x: 378, endPoint y: 247, distance: 193.4
select select "[MEDICAL_DATA]"
select select "AG"
select select "i-don-t-know"
select select "[MEDICAL_DATA]"
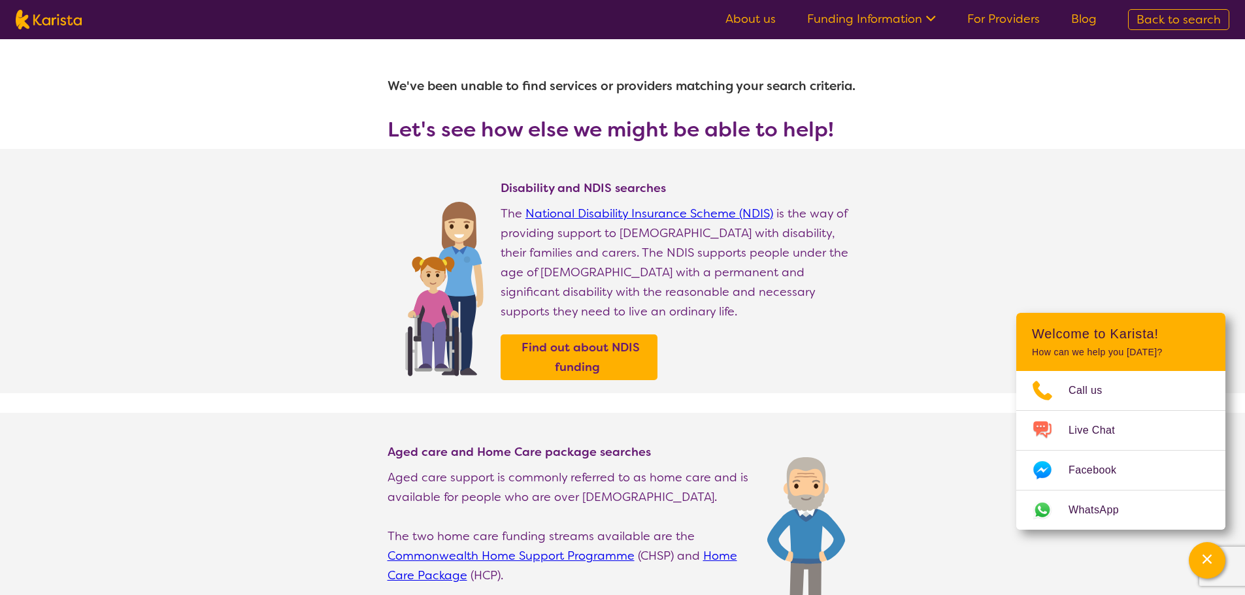
select select "AG"
select select "i-don-t-know"
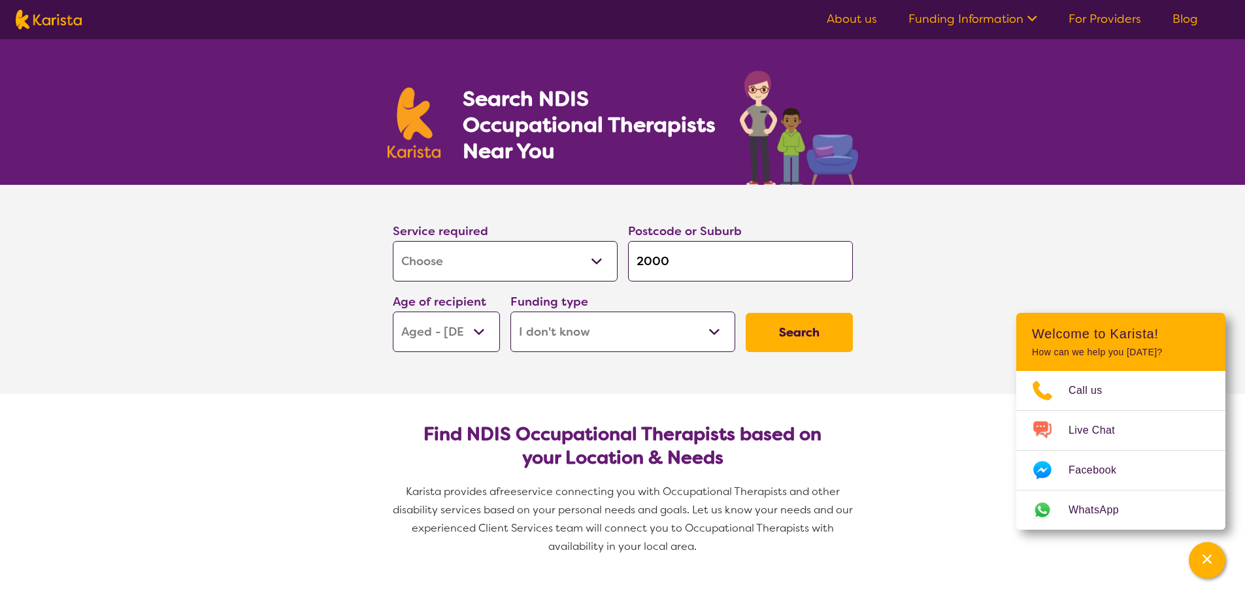
scroll to position [65, 0]
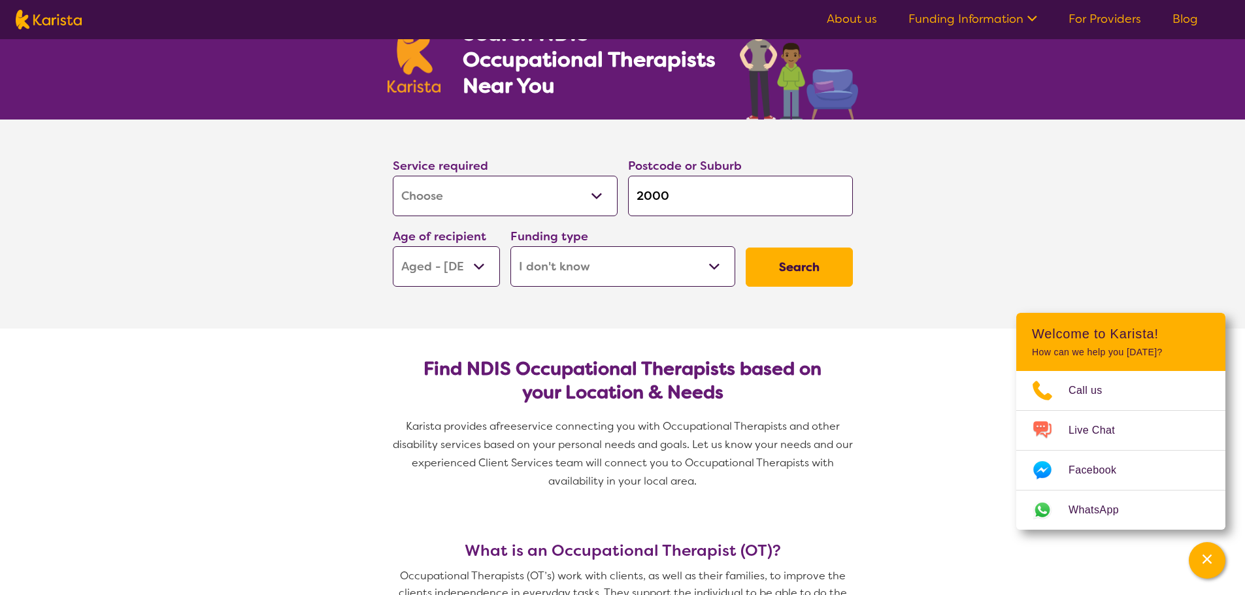
click at [854, 10] on ul "About us Funding Information NDIS - National Disability Insurance Scheme HCP - …" at bounding box center [1012, 19] width 402 height 21
click at [855, 18] on link "About us" at bounding box center [852, 19] width 50 height 16
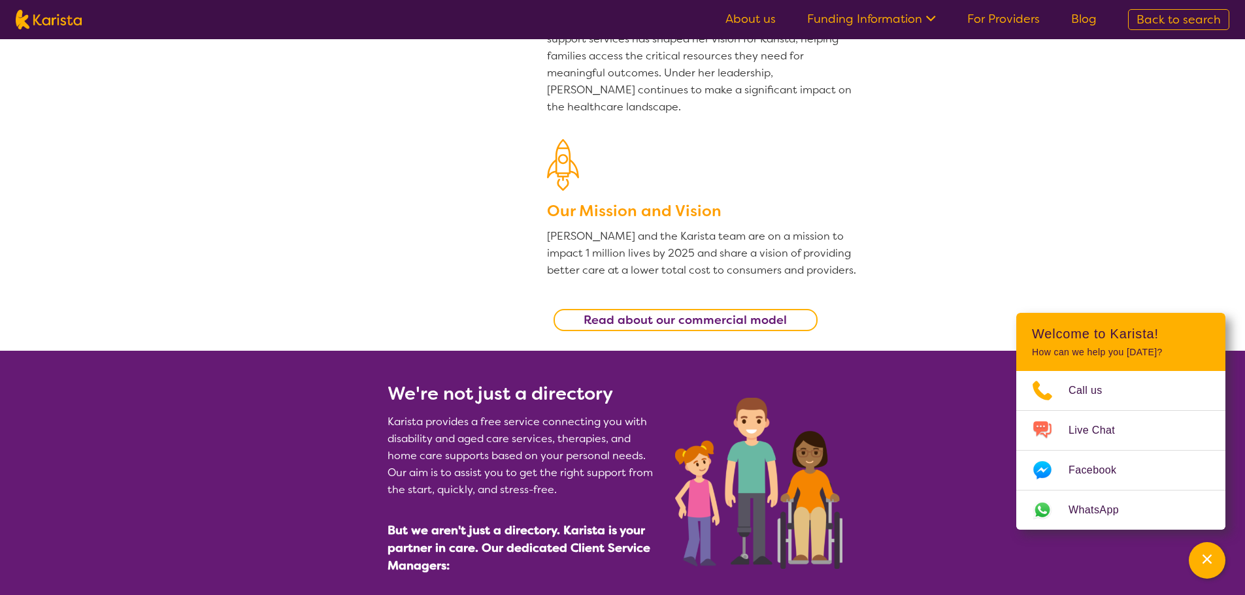
scroll to position [327, 0]
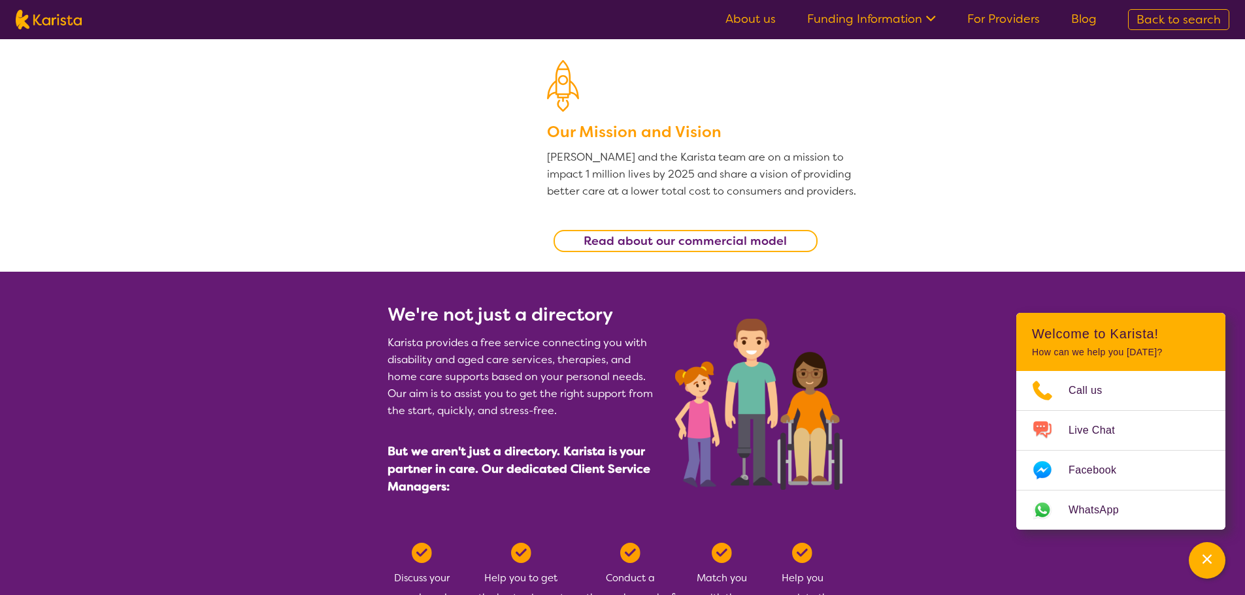
click at [685, 244] on b "Read about our commercial model" at bounding box center [684, 241] width 203 height 16
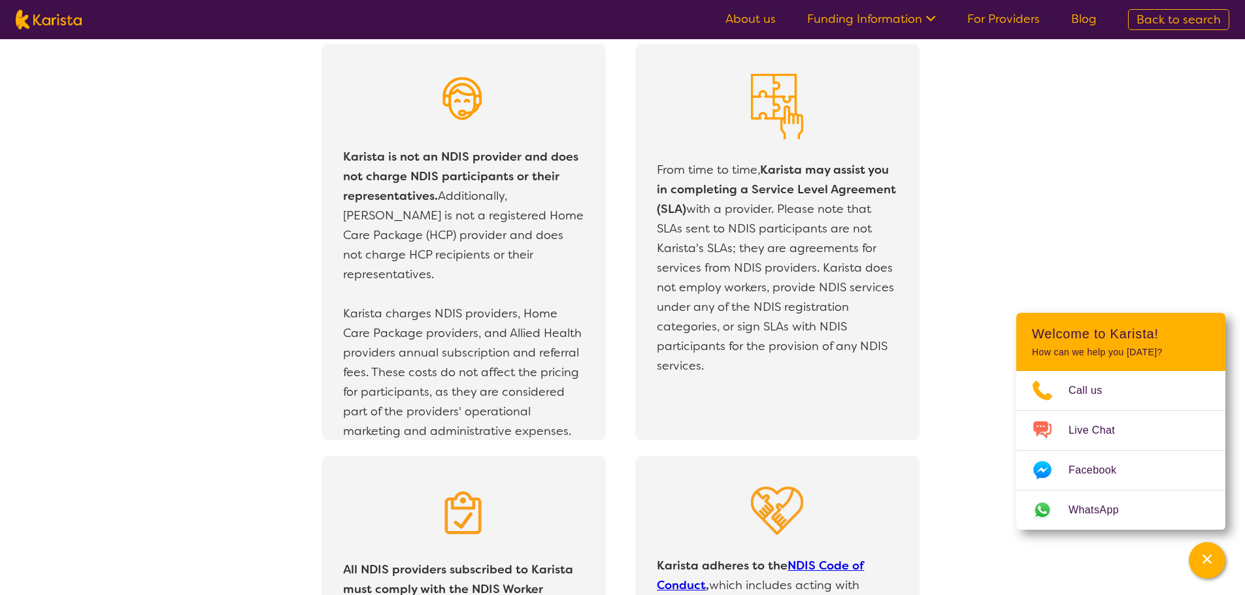
scroll to position [2305, 0]
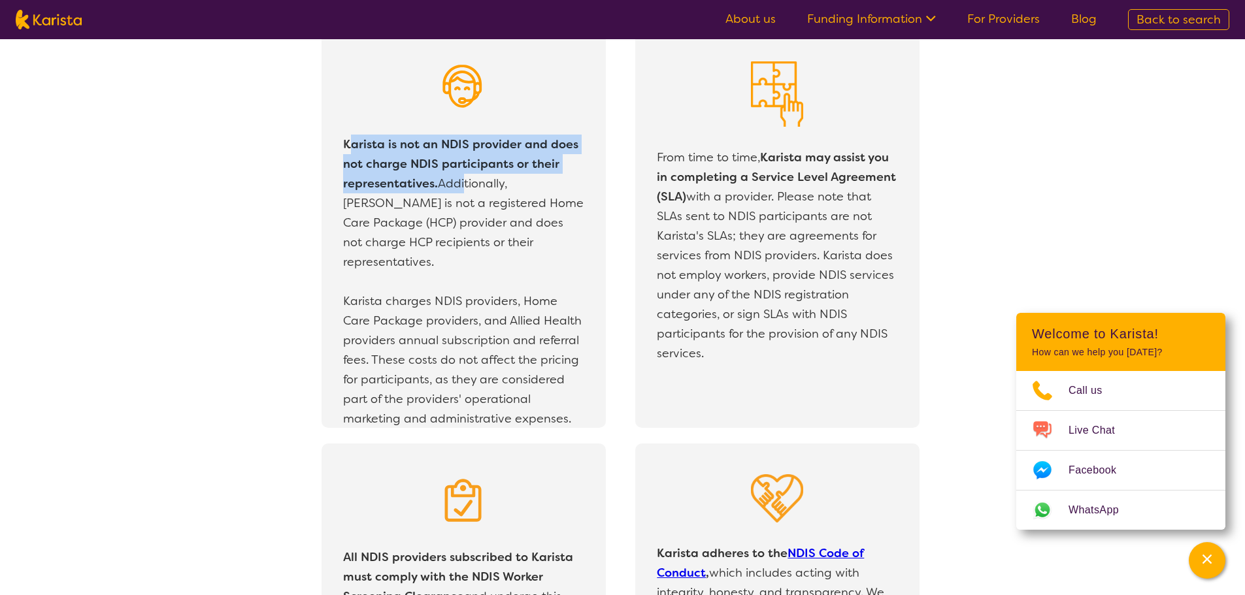
drag, startPoint x: 398, startPoint y: 148, endPoint x: 457, endPoint y: 179, distance: 67.2
click at [457, 179] on p "Karista is not an NDIS provider and does not charge NDIS participants or their …" at bounding box center [463, 203] width 240 height 137
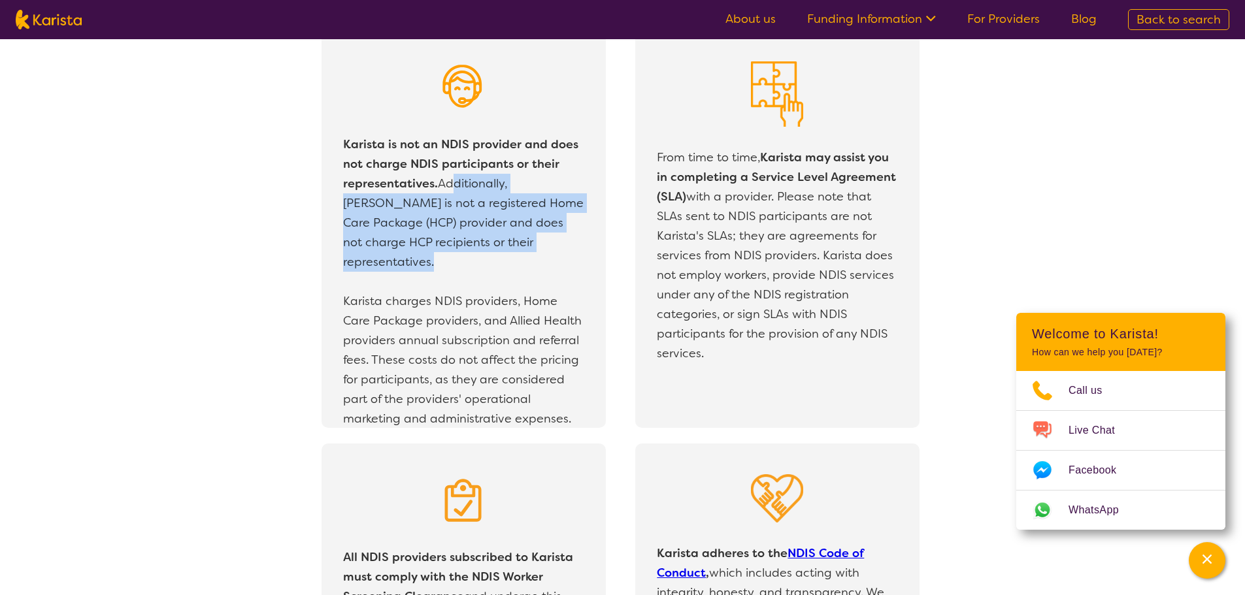
drag, startPoint x: 445, startPoint y: 191, endPoint x: 484, endPoint y: 258, distance: 77.0
click at [484, 257] on p "Karista is not an NDIS provider and does not charge NDIS participants or their …" at bounding box center [463, 281] width 247 height 301
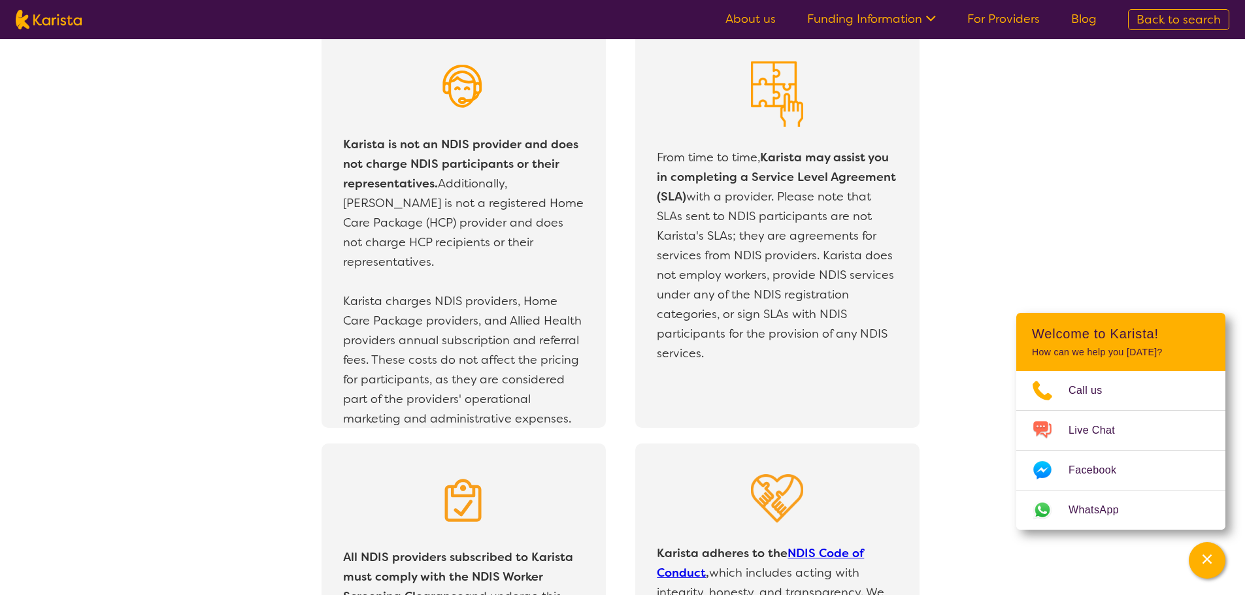
click at [477, 291] on p "Karista charges NDIS providers, Home Care Package providers, and Allied Health …" at bounding box center [463, 359] width 240 height 137
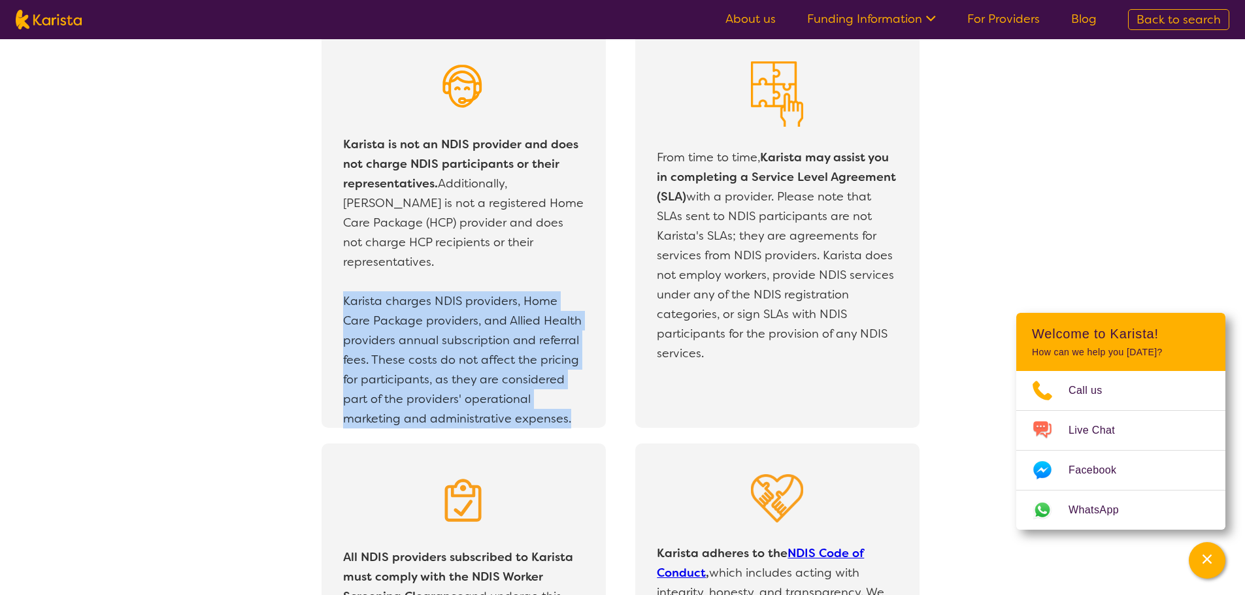
drag, startPoint x: 341, startPoint y: 283, endPoint x: 648, endPoint y: 392, distance: 325.3
click at [629, 409] on div "Karista is not an NDIS provider and does not charge NDIS participants or their …" at bounding box center [478, 229] width 314 height 397
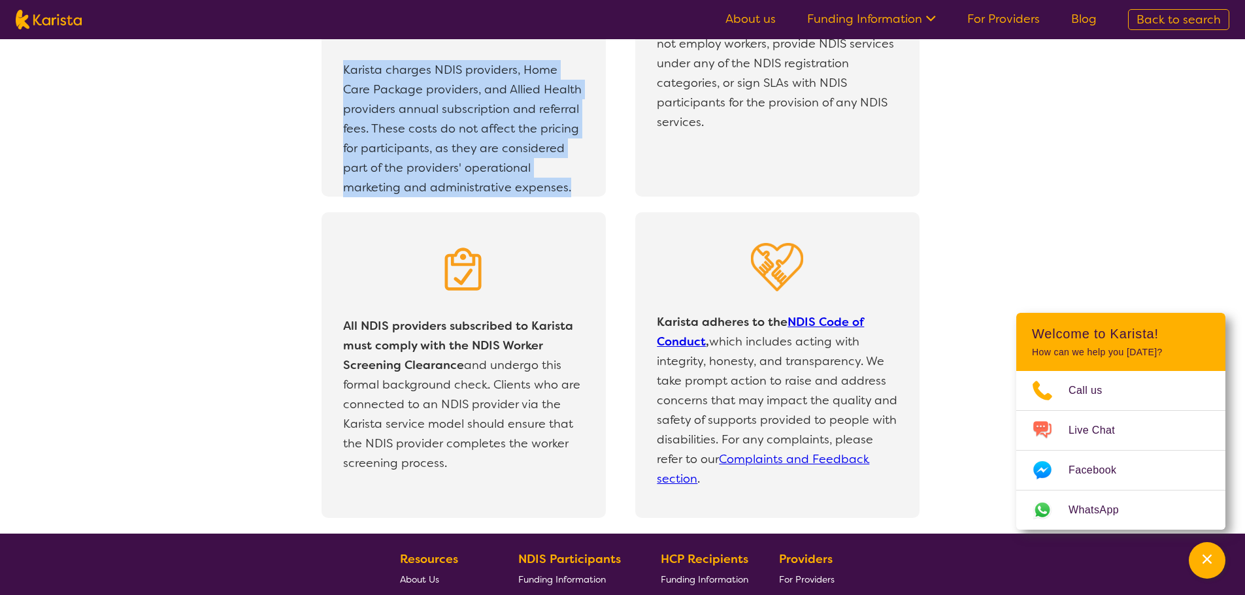
scroll to position [2567, 0]
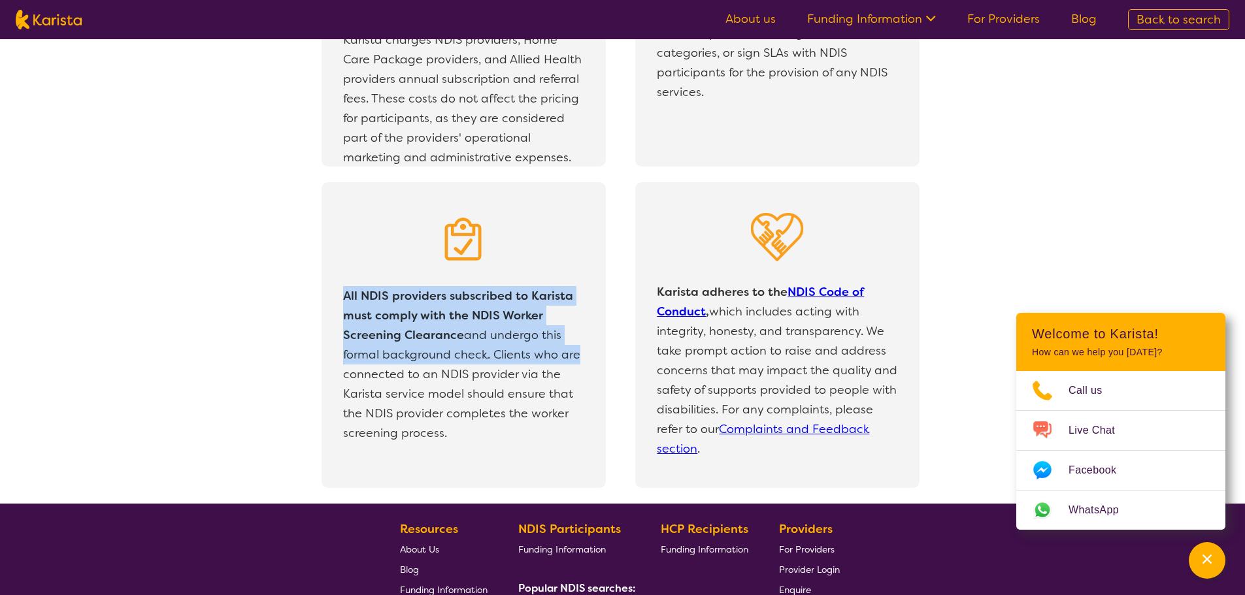
drag, startPoint x: 340, startPoint y: 295, endPoint x: 574, endPoint y: 354, distance: 242.0
click at [574, 354] on p "All NDIS providers subscribed to Karista must comply with the NDIS Worker Scree…" at bounding box center [463, 364] width 247 height 163
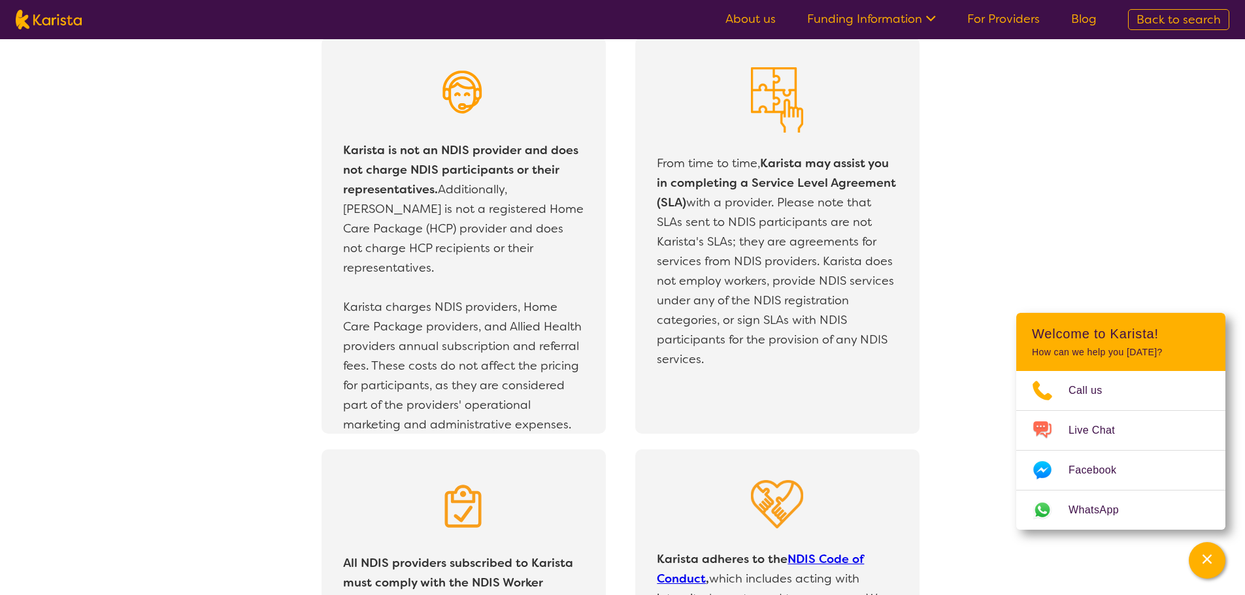
scroll to position [2240, 0]
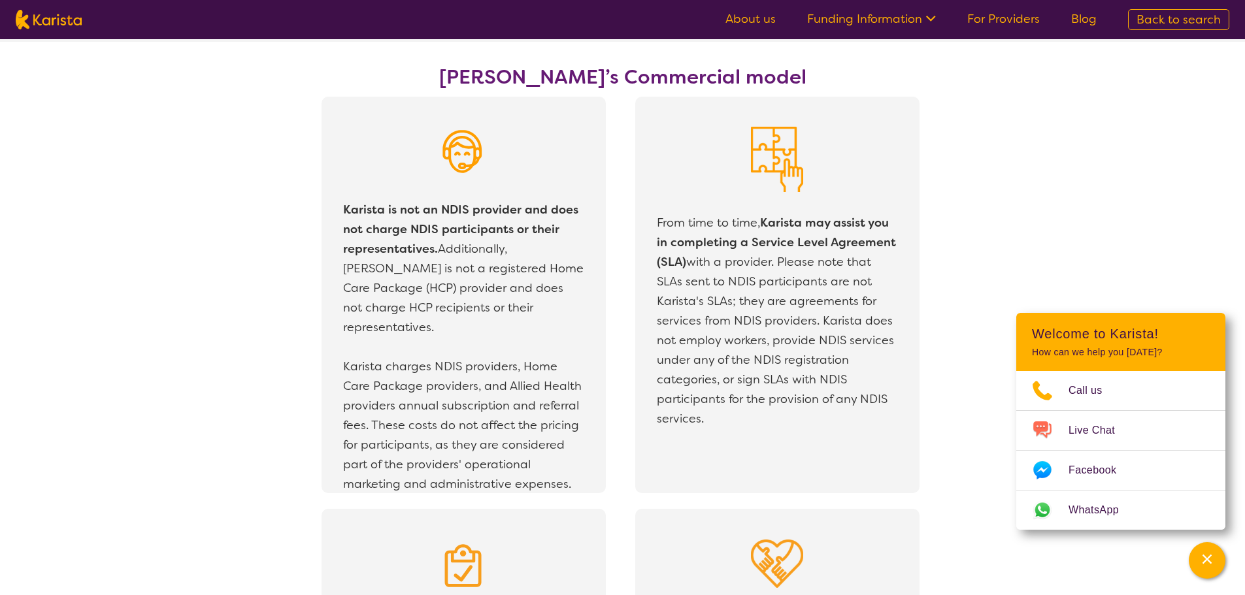
click at [749, 24] on link "About us" at bounding box center [750, 19] width 50 height 16
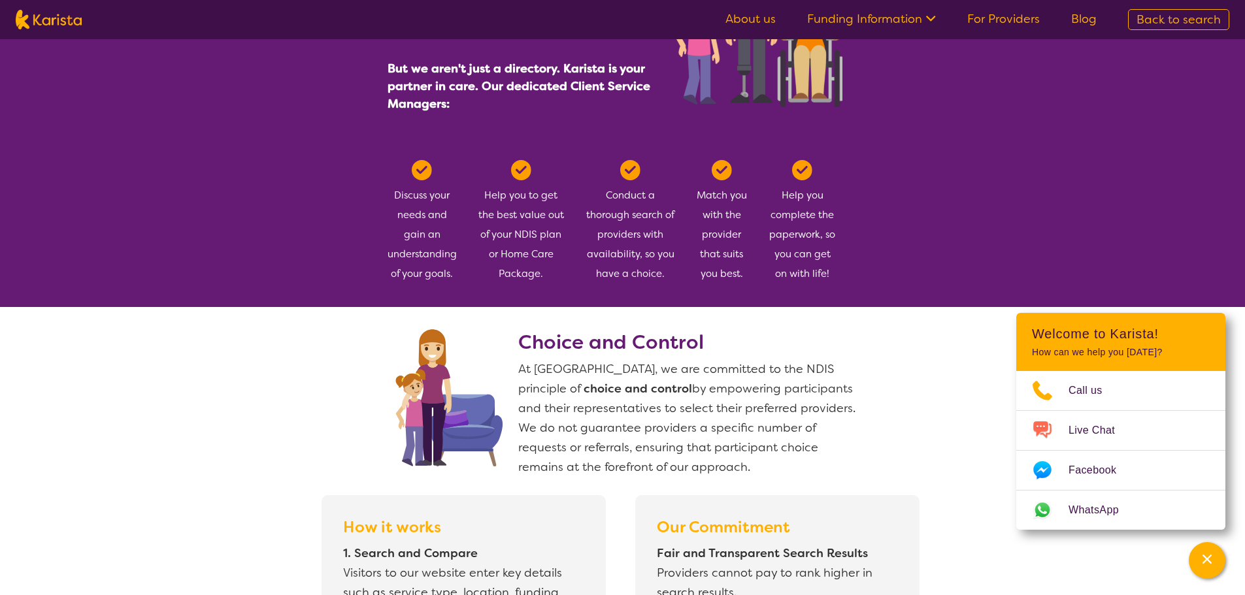
scroll to position [719, 0]
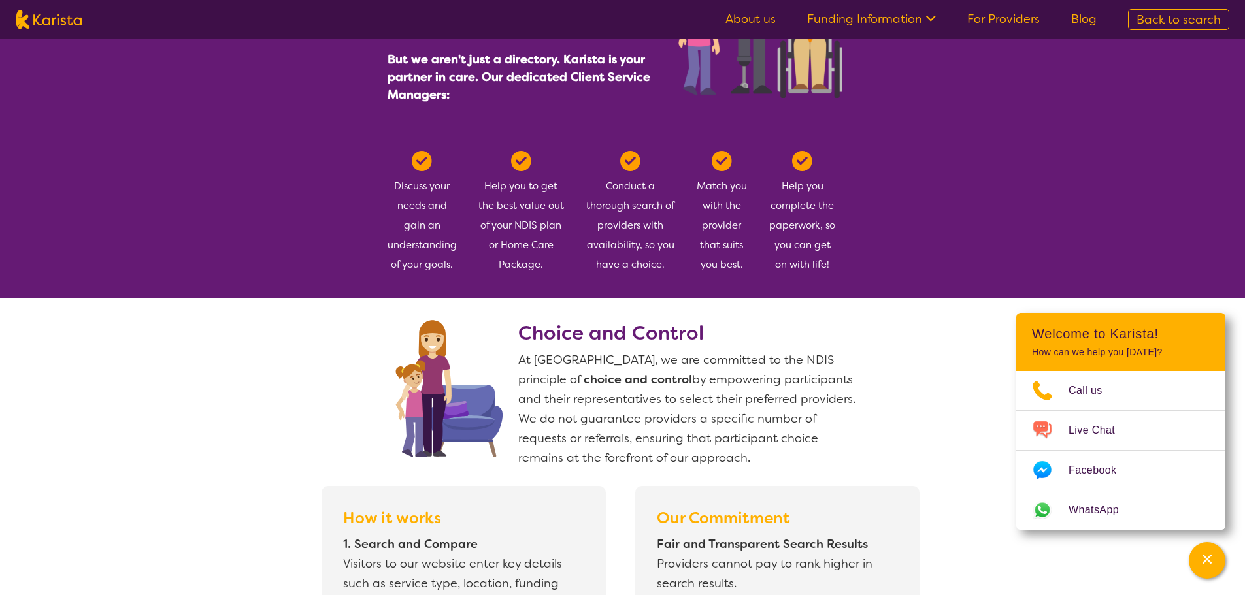
click at [339, 207] on section "We're not just a directory Karista provides a free service connecting you with …" at bounding box center [622, 89] width 1245 height 418
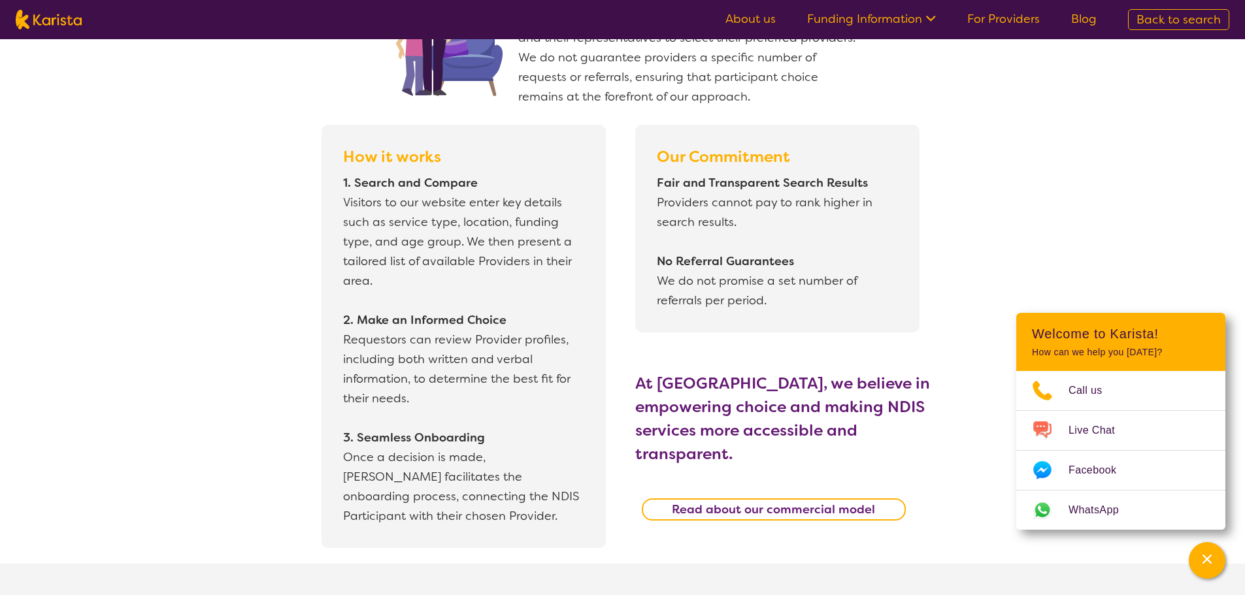
scroll to position [1111, 0]
